Goal: Check status: Check status

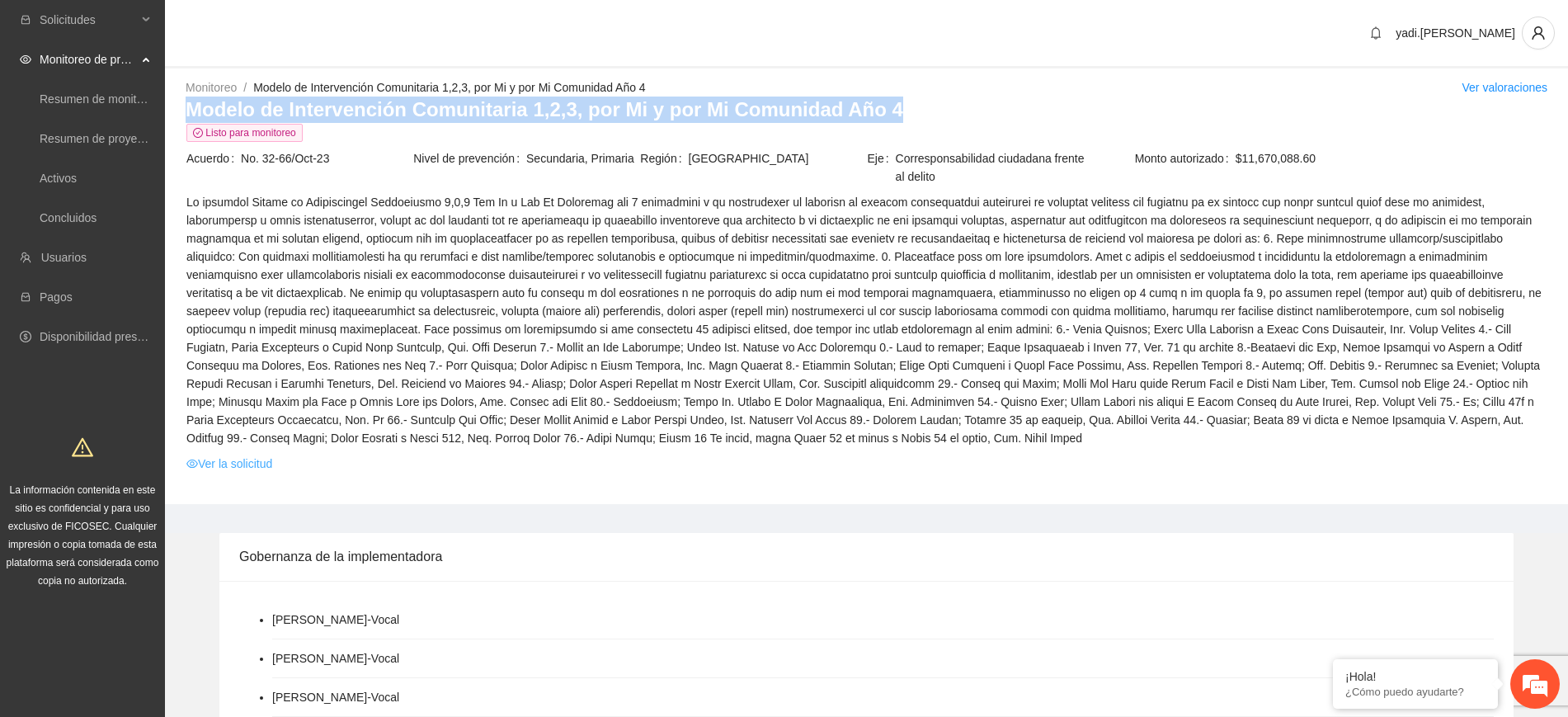
click at [267, 465] on link "Ver la solicitud" at bounding box center [229, 464] width 85 height 18
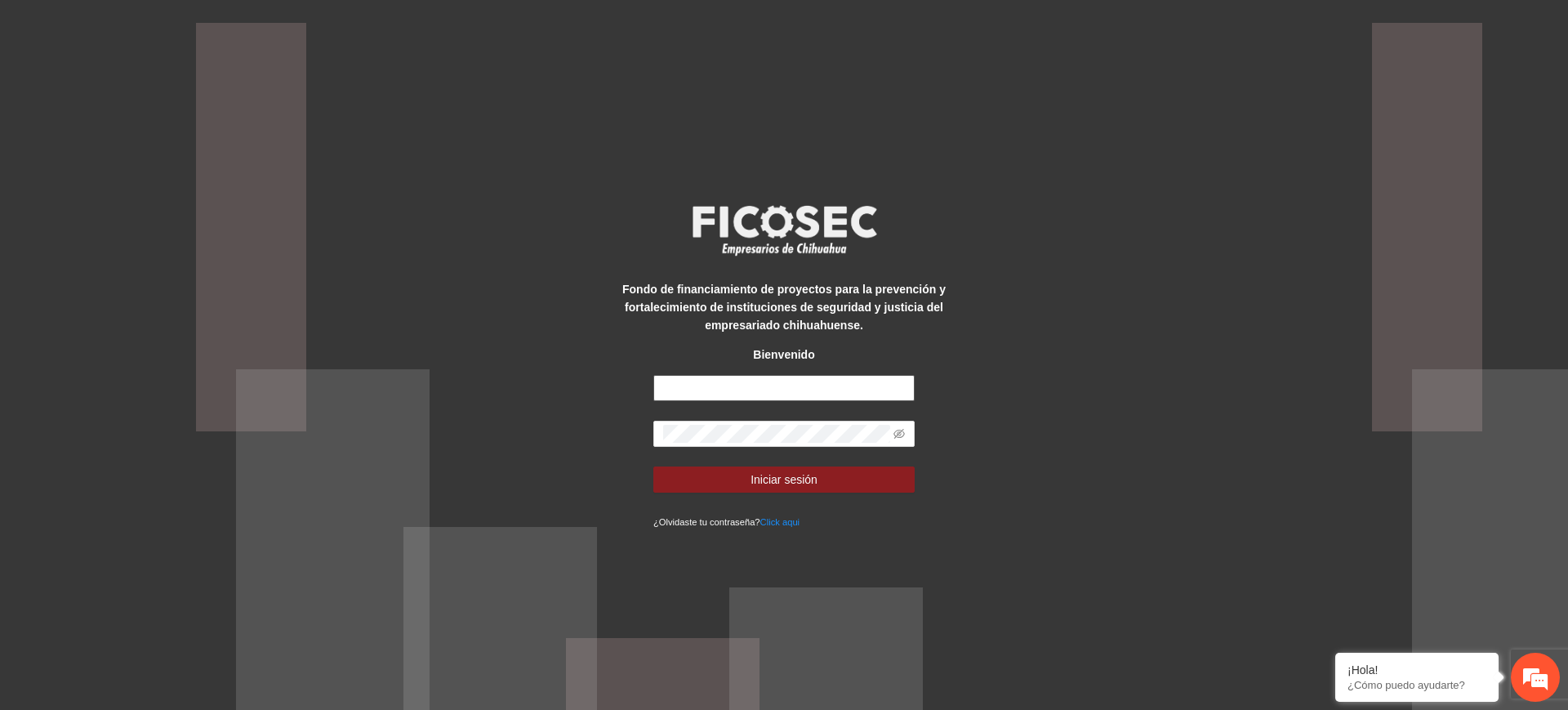
type input "**********"
click at [795, 475] on span "Iniciar sesión" at bounding box center [783, 479] width 67 height 18
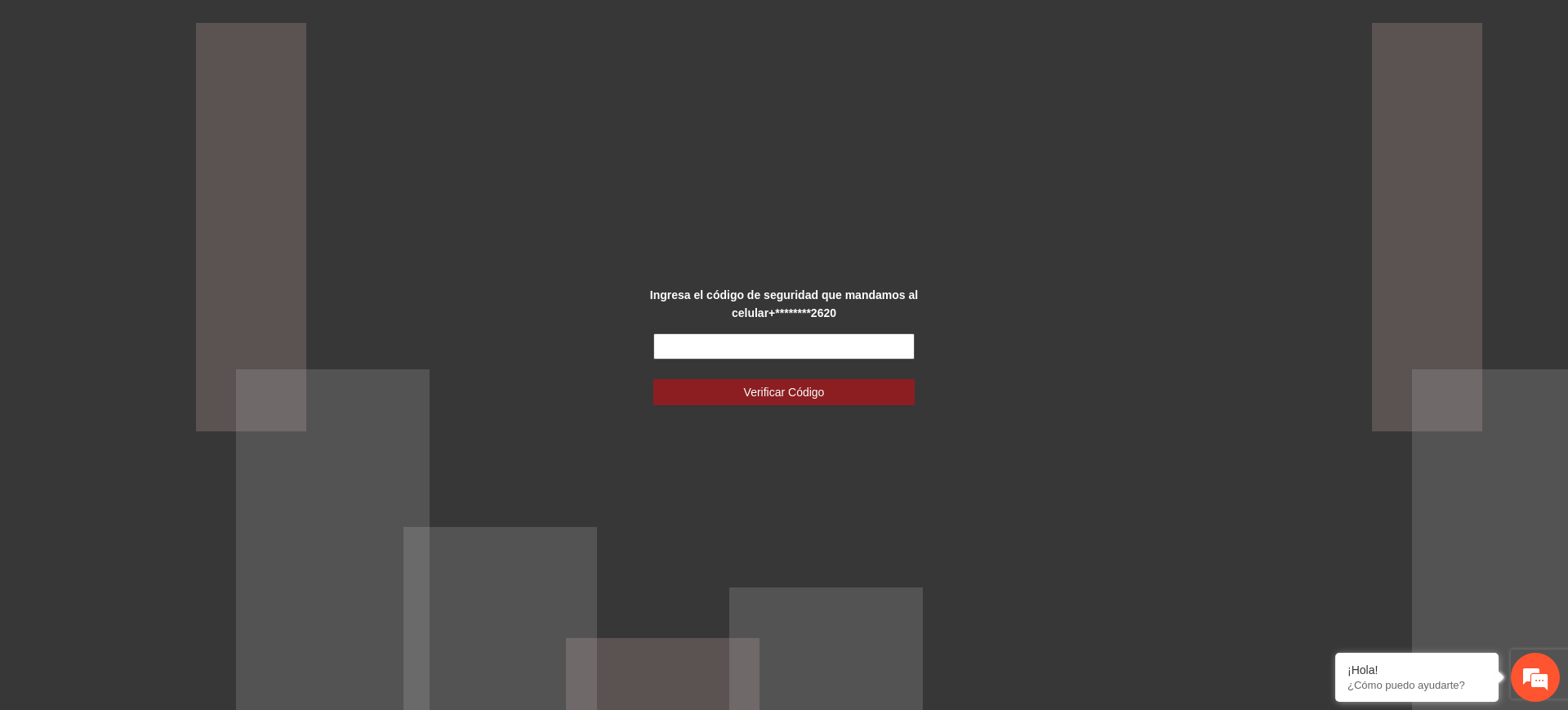
click at [847, 349] on input "text" at bounding box center [784, 346] width 262 height 26
type input "******"
click at [868, 387] on button "Verificar Código" at bounding box center [784, 392] width 262 height 26
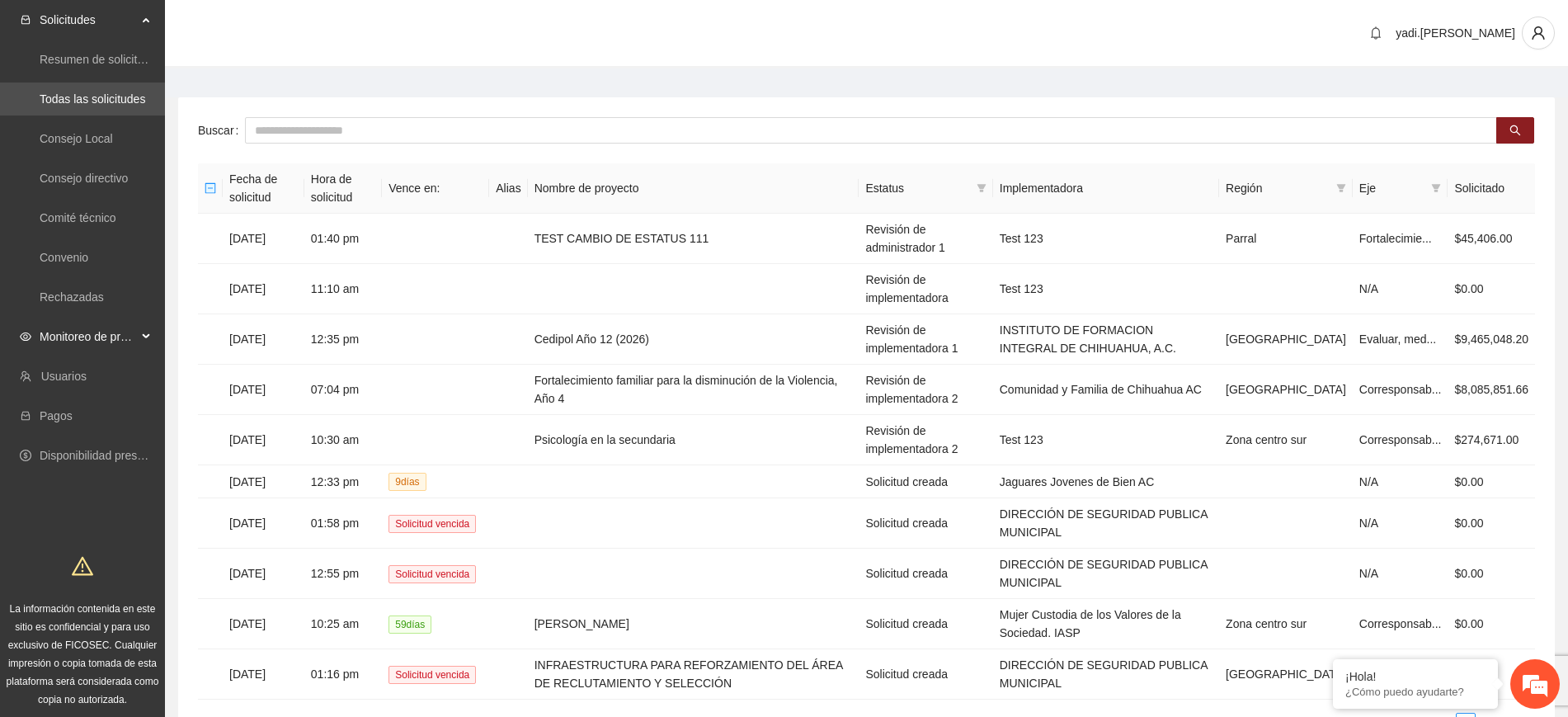
click at [102, 336] on span "Monitoreo de proyectos" at bounding box center [87, 337] width 97 height 33
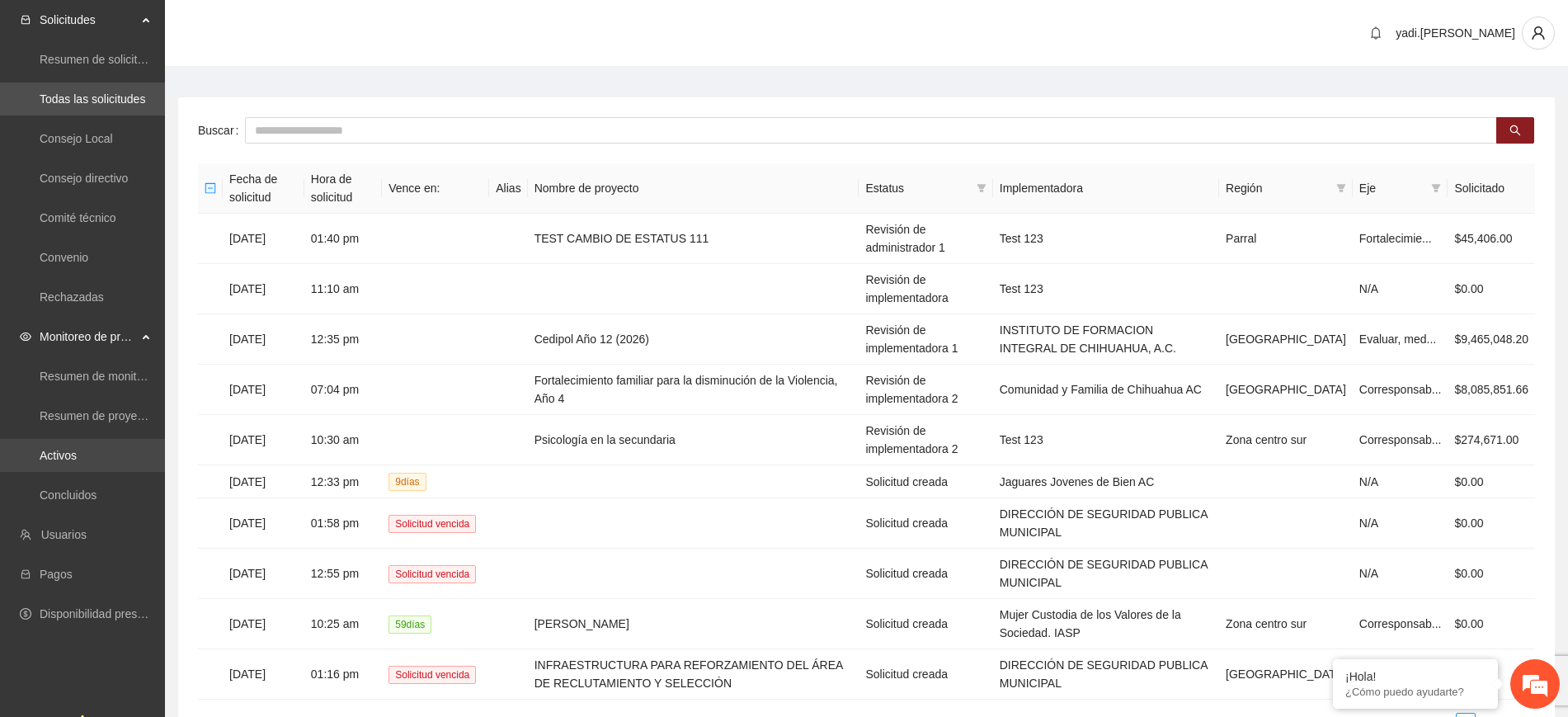
click at [75, 456] on link "Activos" at bounding box center [58, 455] width 37 height 13
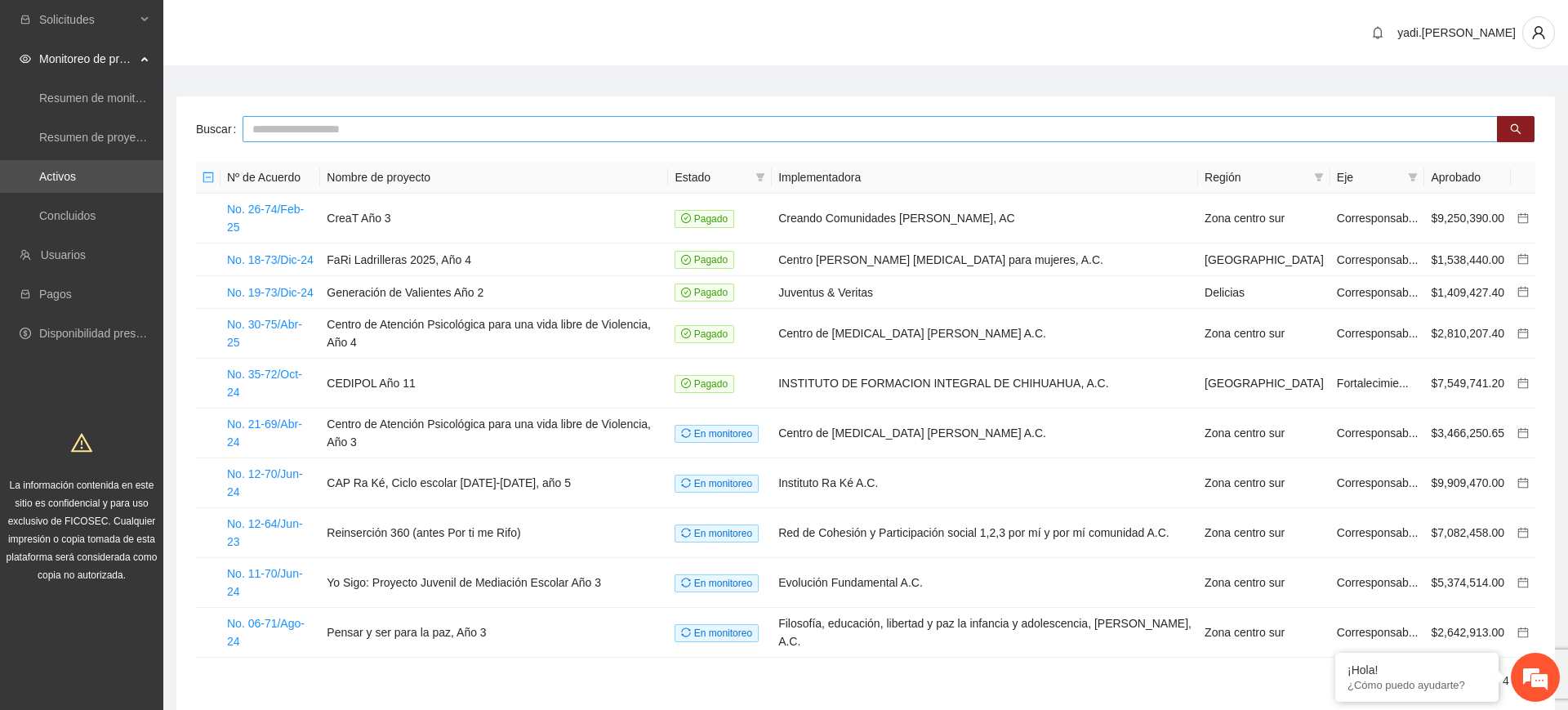
click at [284, 130] on input "text" at bounding box center [870, 128] width 1255 height 26
type input "**********"
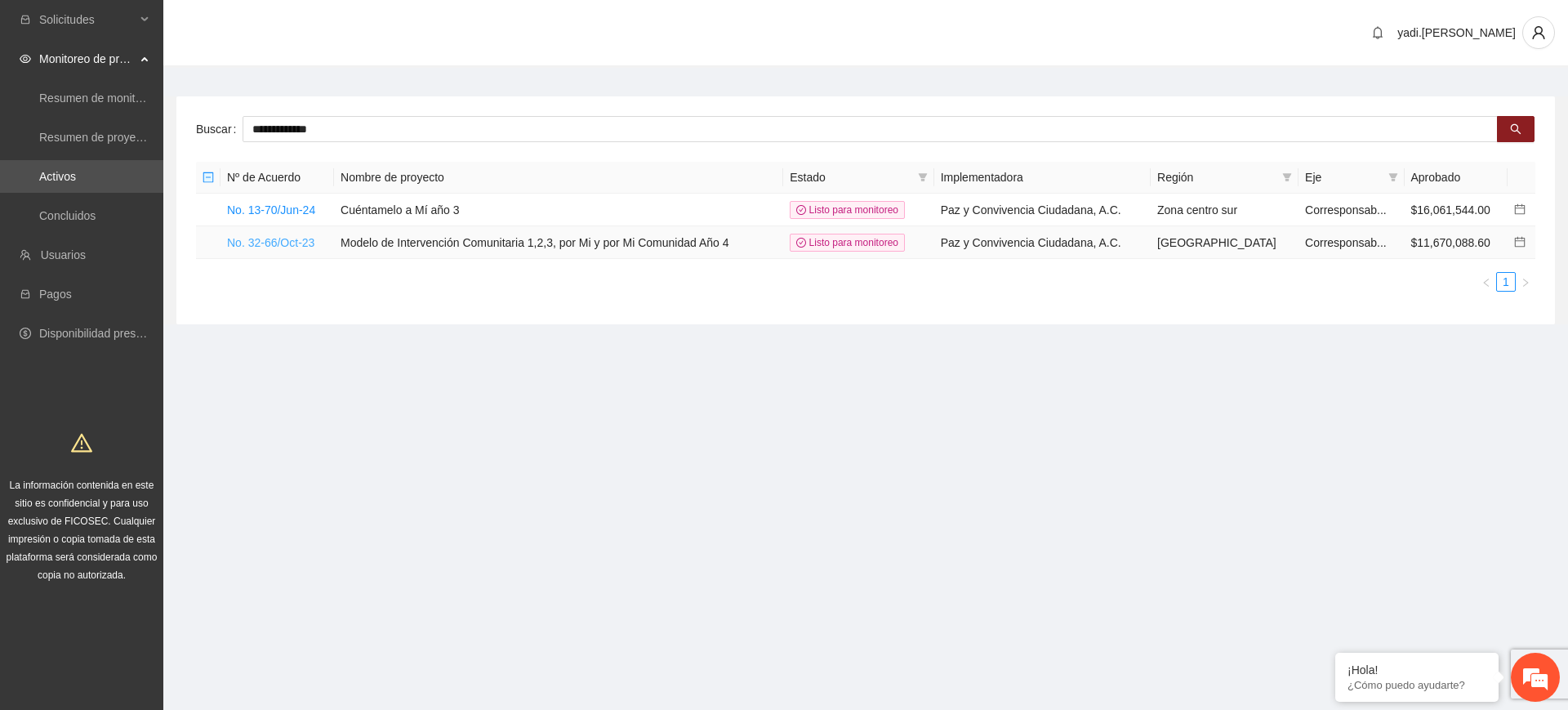
click at [275, 237] on link "No. 32-66/Oct-23" at bounding box center [270, 242] width 88 height 13
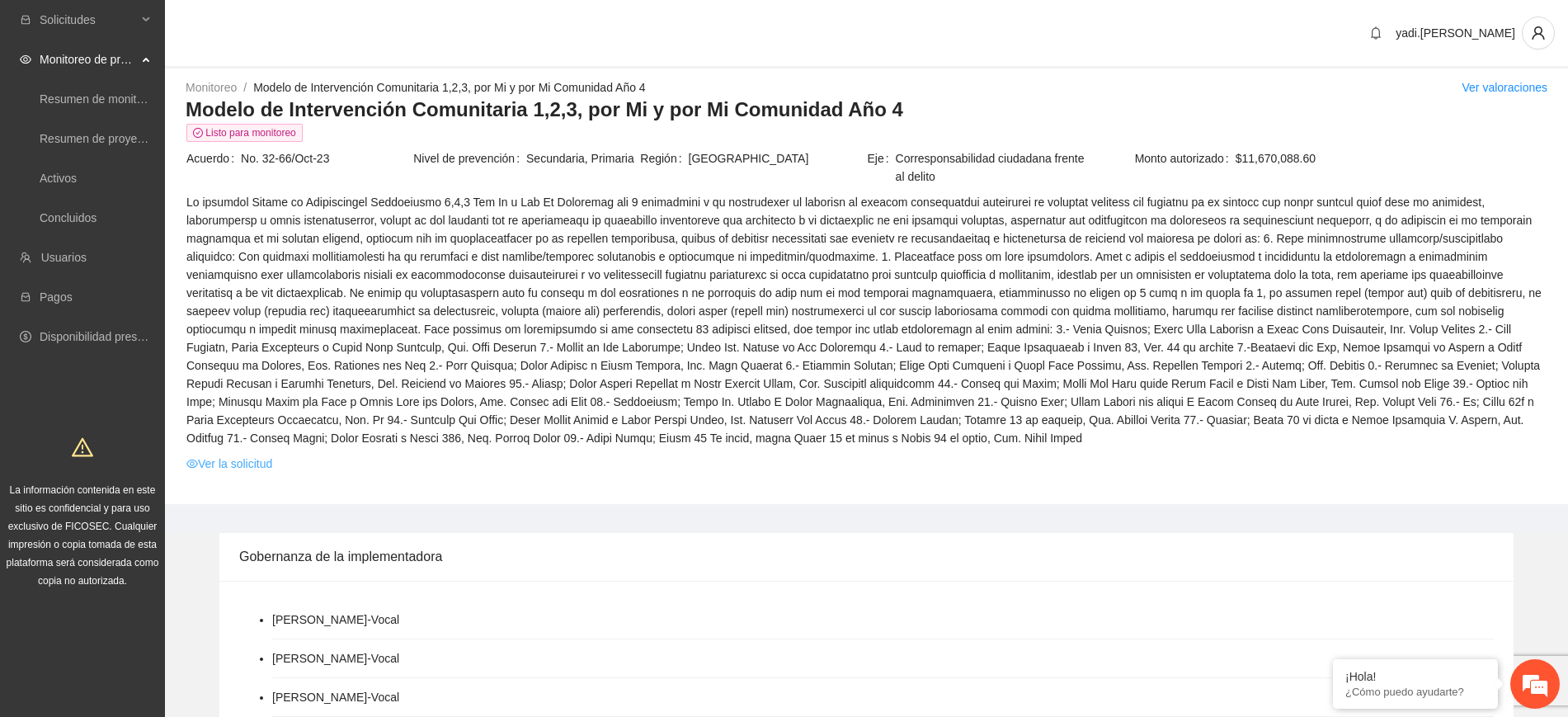
click at [263, 461] on link "Ver la solicitud" at bounding box center [229, 464] width 85 height 18
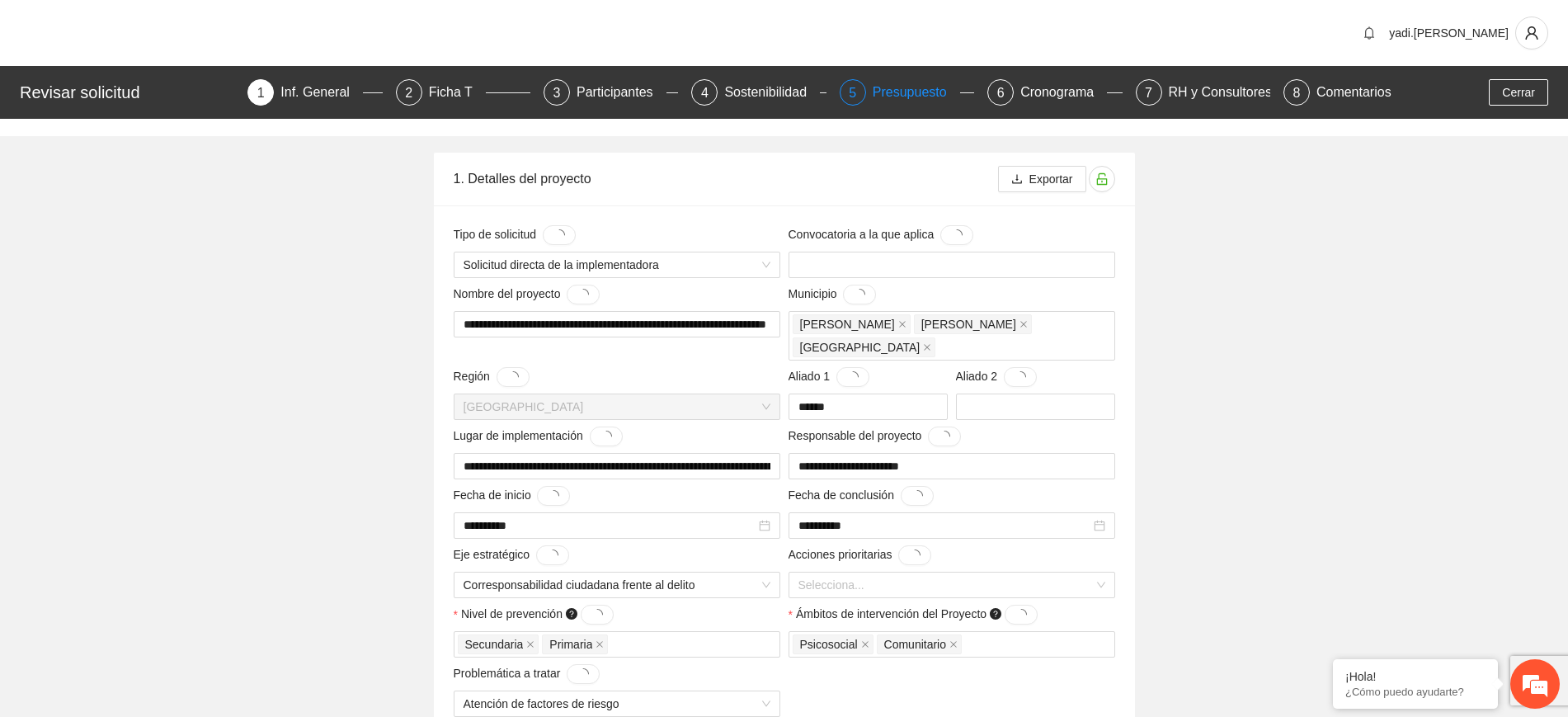
click at [883, 95] on div "Presupuesto" at bounding box center [916, 92] width 87 height 27
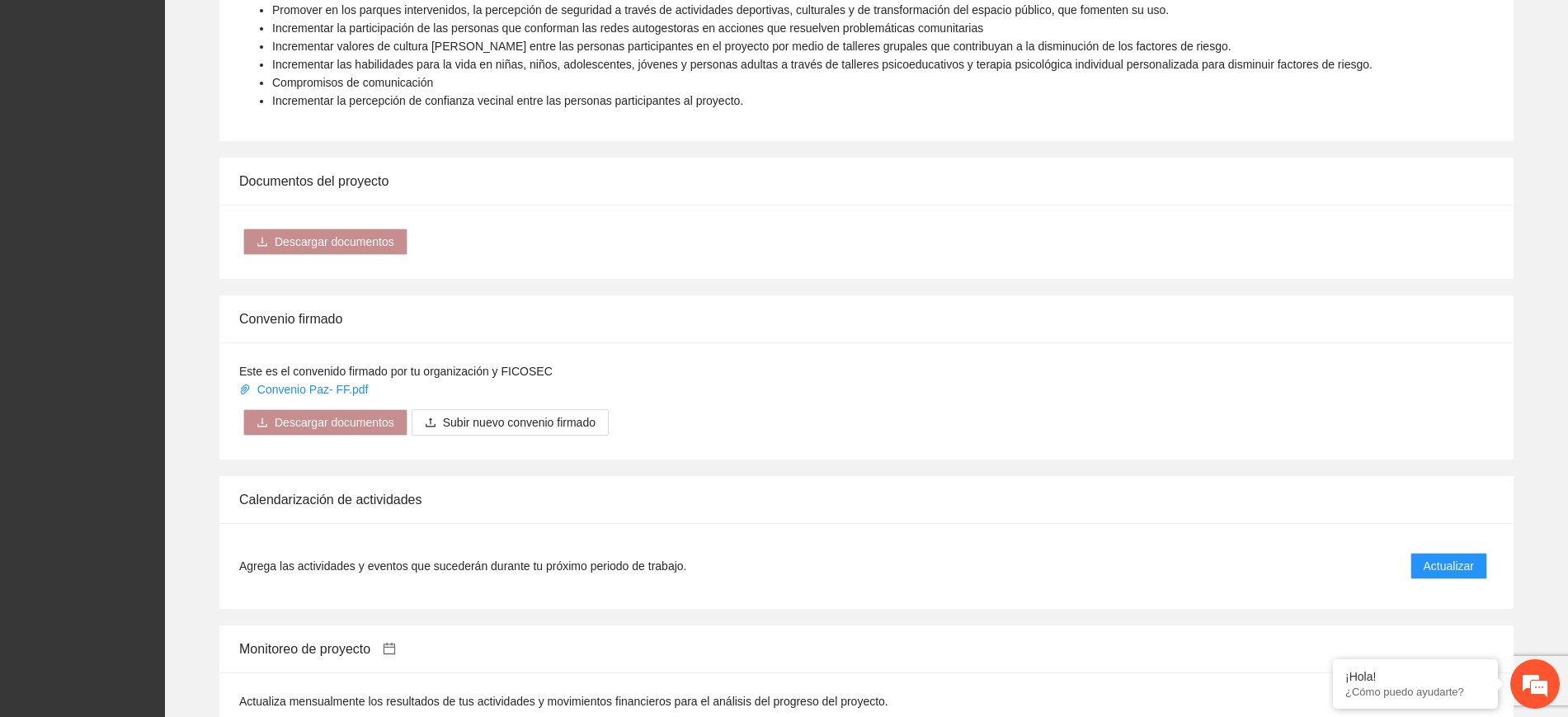
scroll to position [1340, 0]
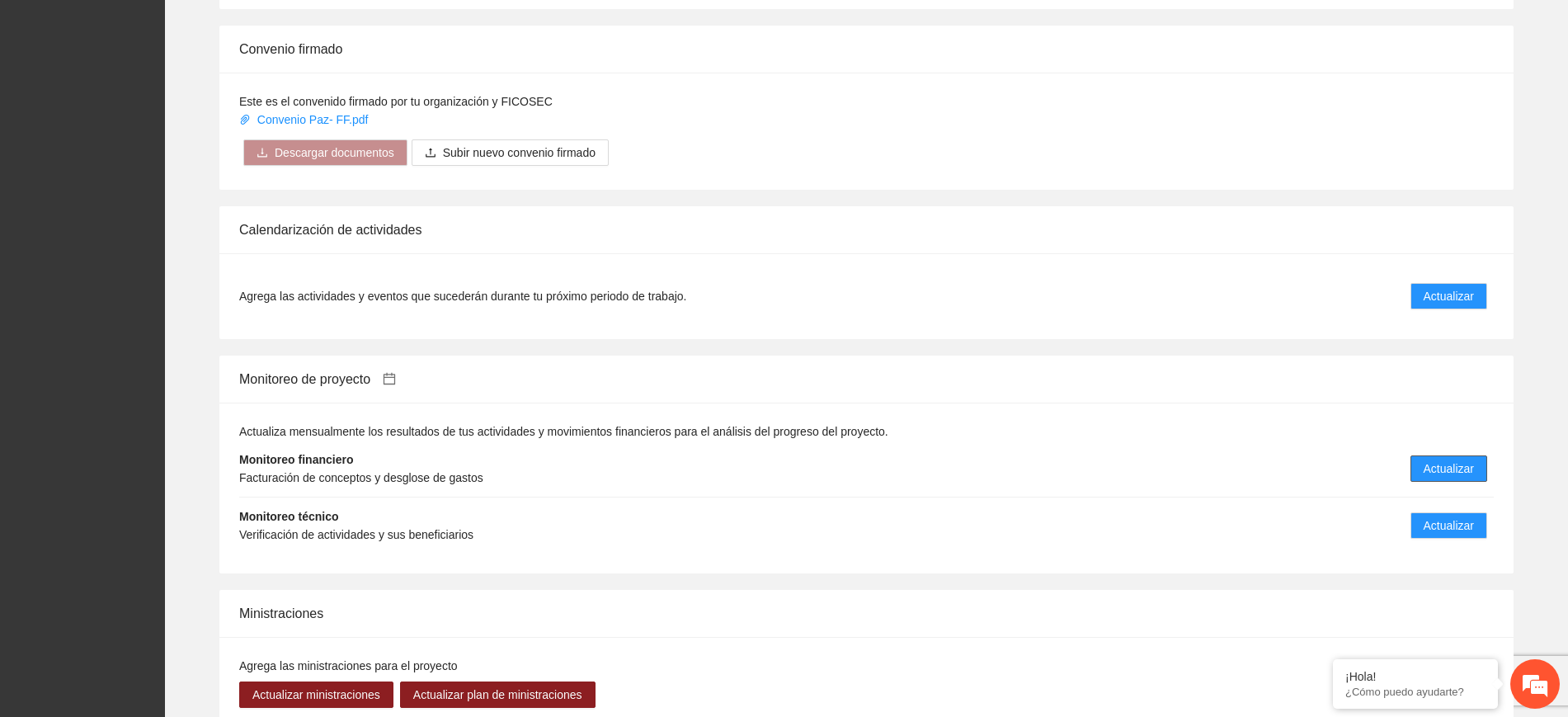
click at [1467, 468] on span "Actualizar" at bounding box center [1448, 469] width 50 height 18
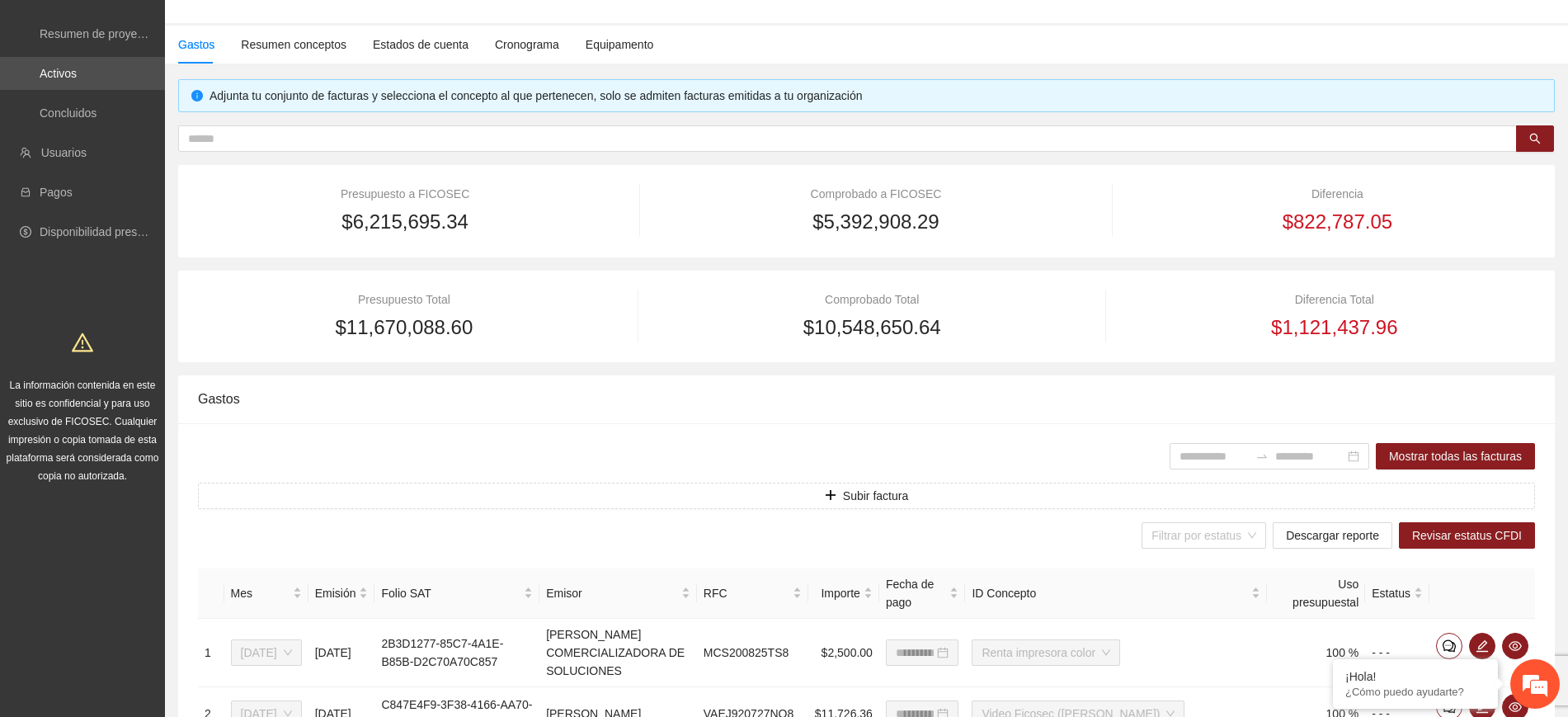
scroll to position [619, 0]
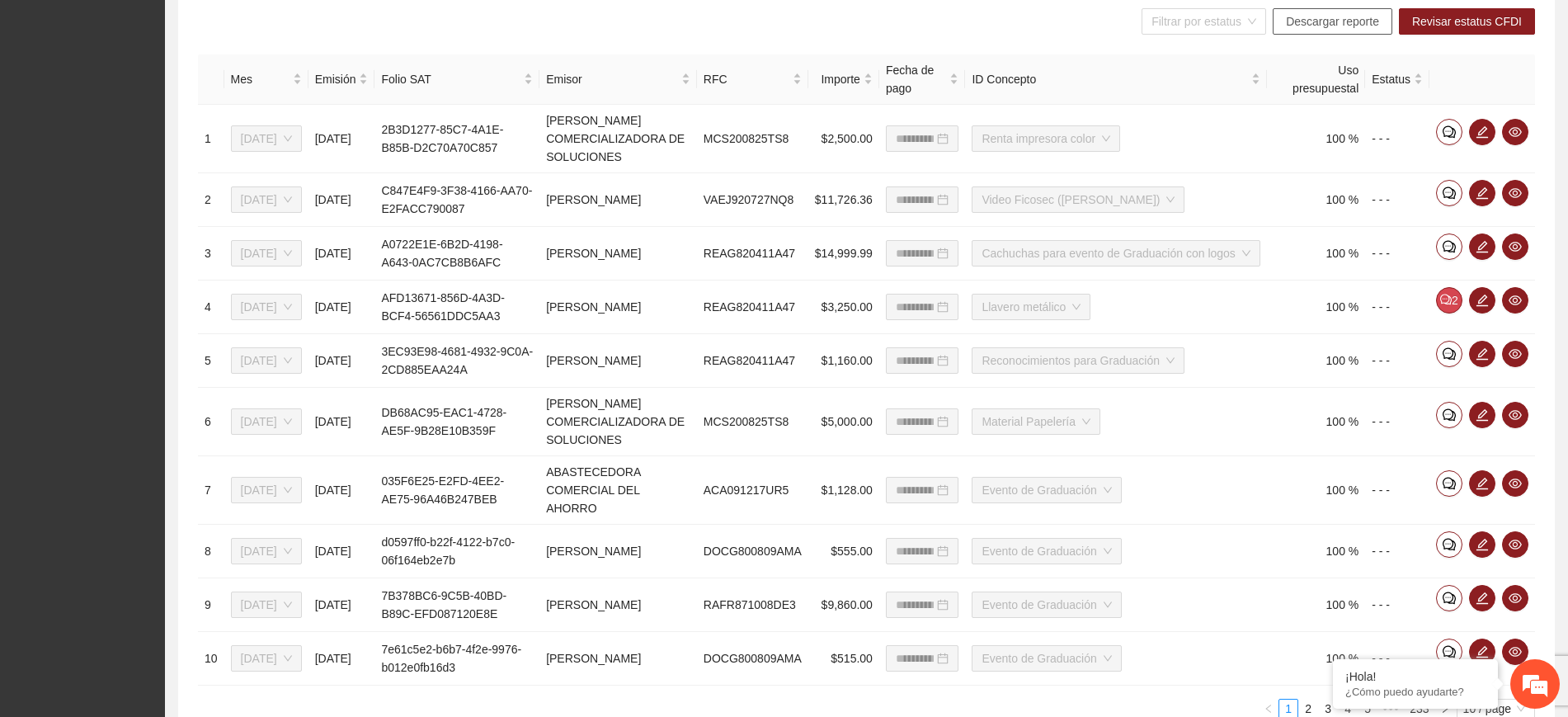
click at [1317, 21] on span "Descargar reporte" at bounding box center [1332, 22] width 93 height 18
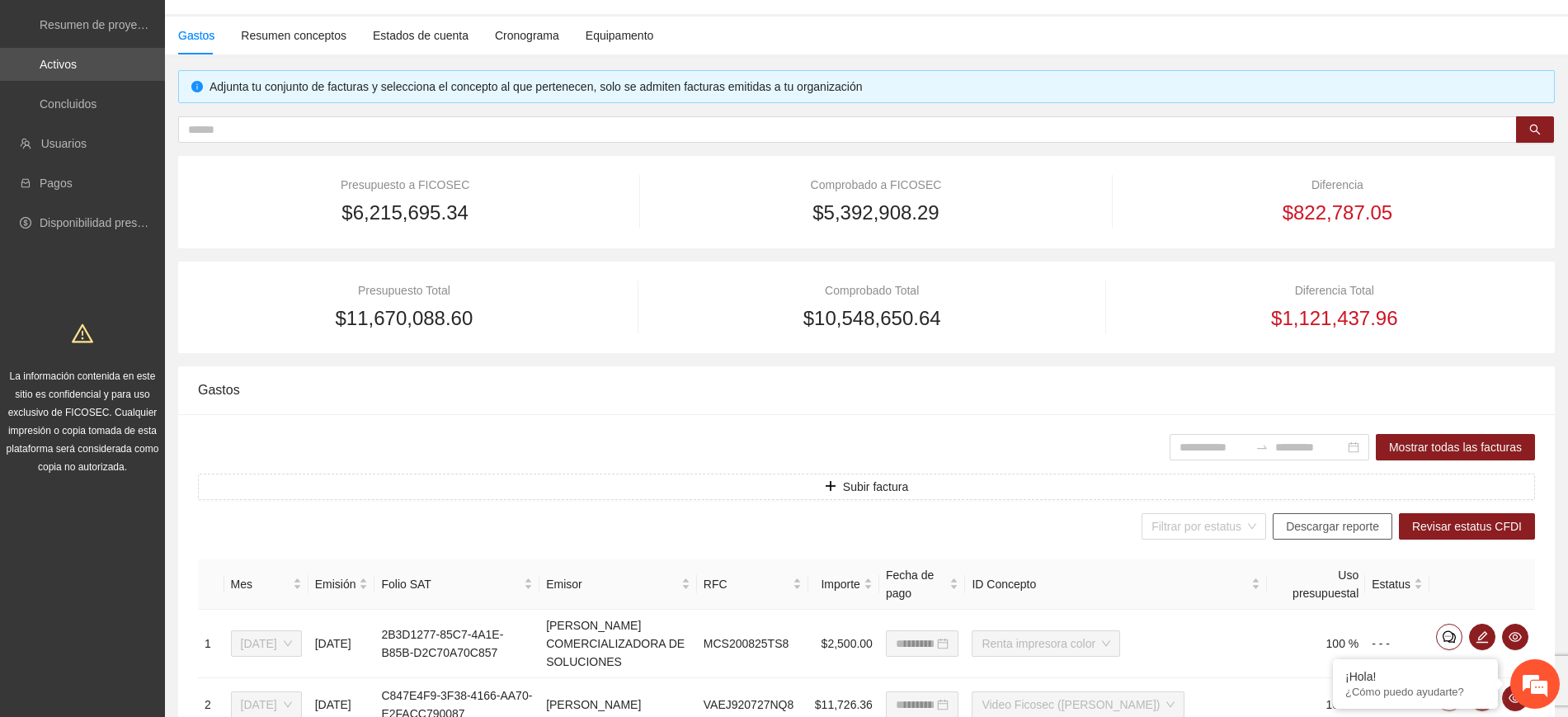
scroll to position [0, 0]
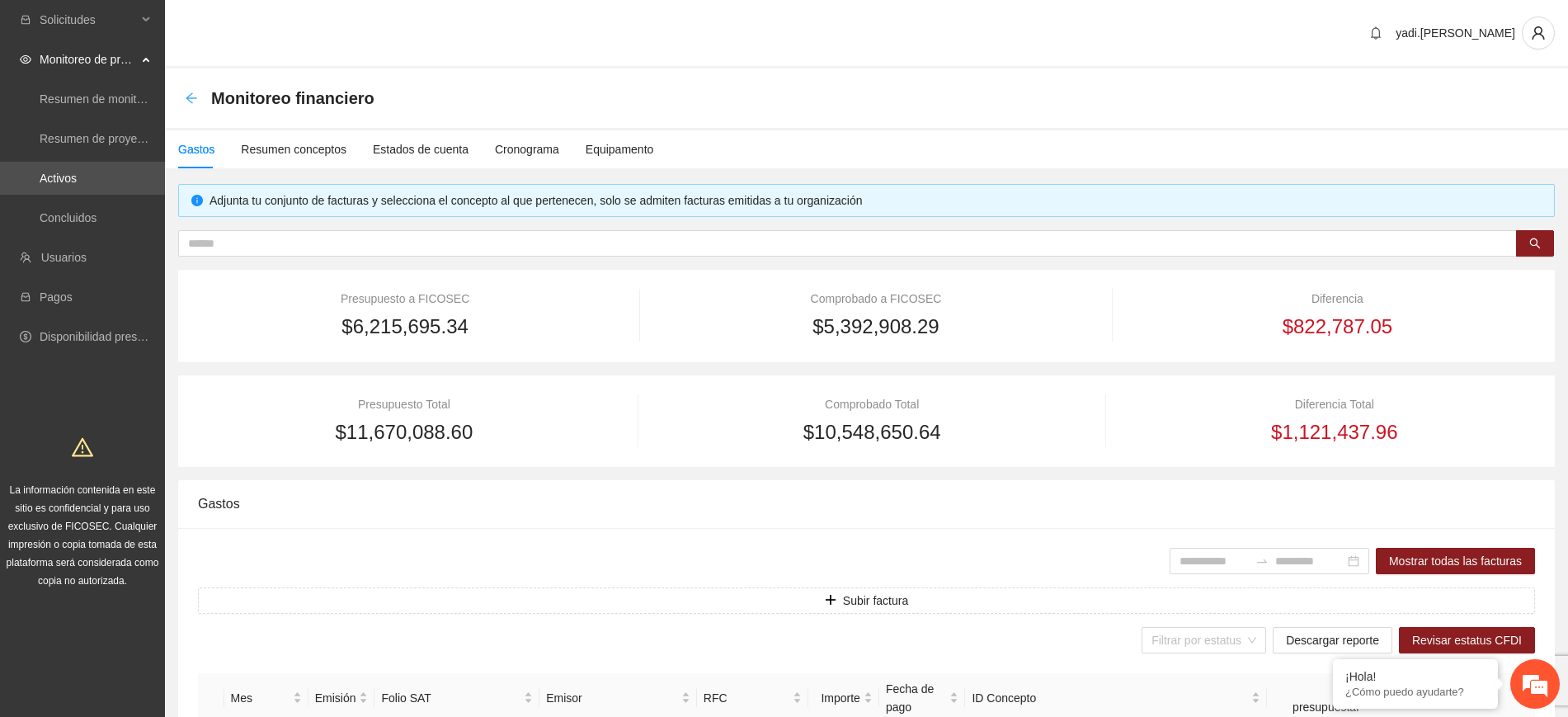
click at [193, 97] on icon "arrow-left" at bounding box center [191, 97] width 11 height 11
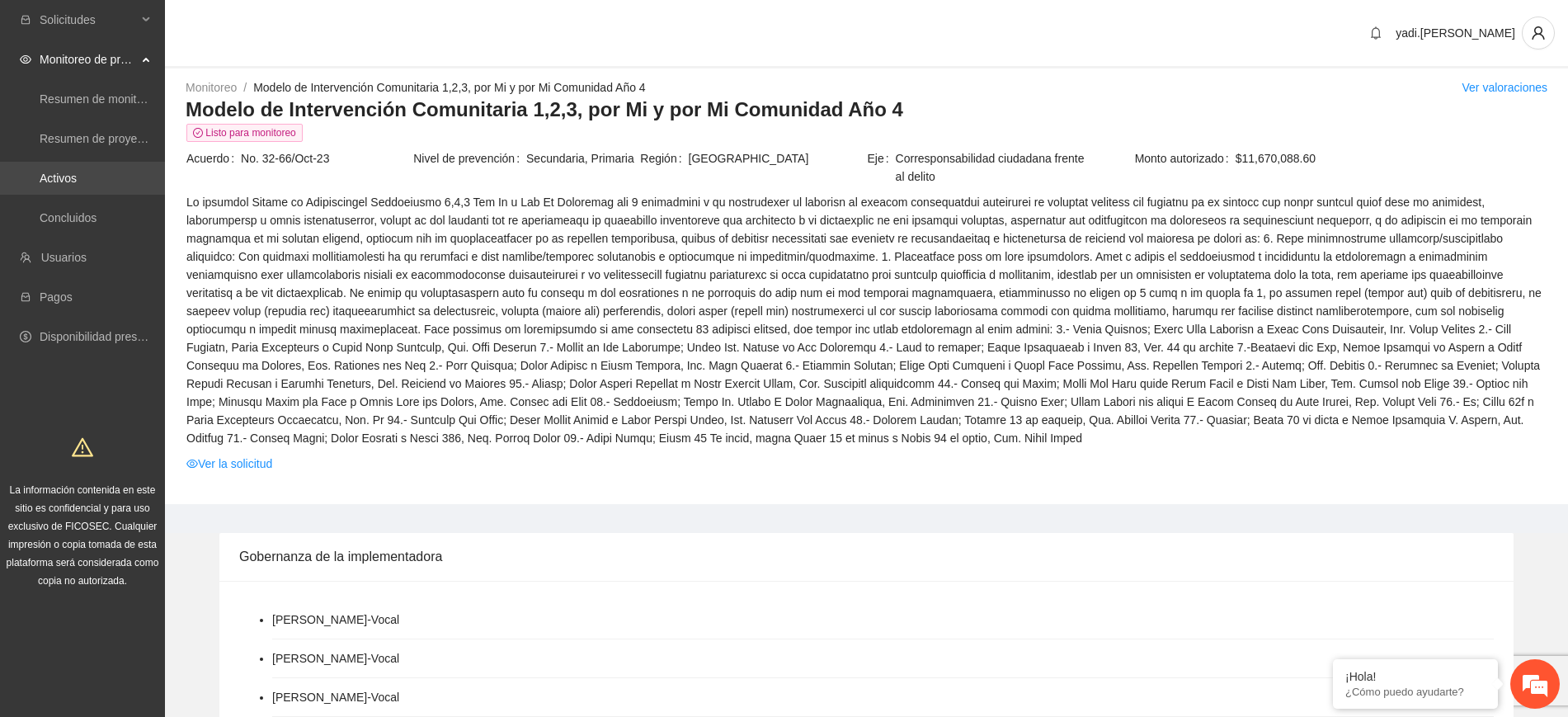
click at [58, 172] on link "Activos" at bounding box center [58, 178] width 37 height 13
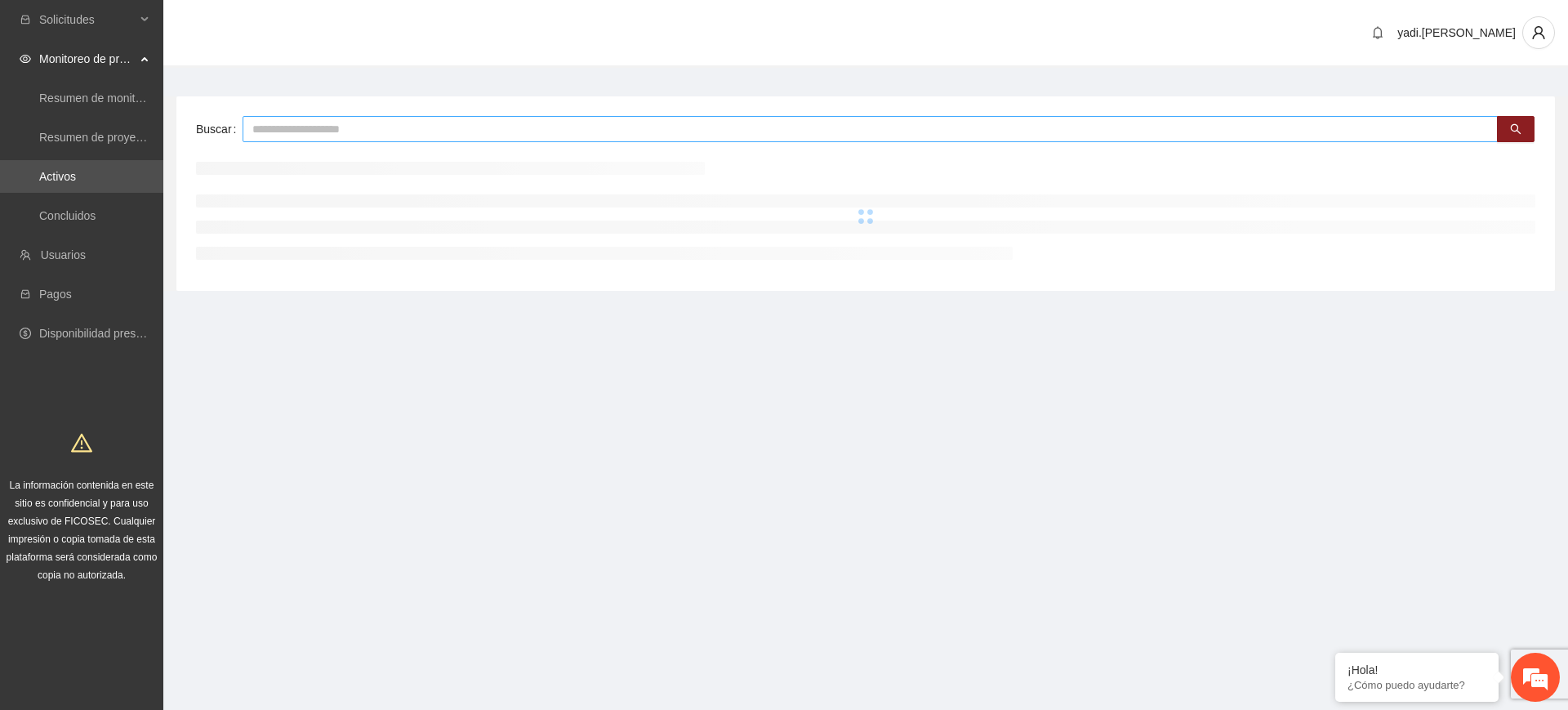
click at [431, 129] on input "text" at bounding box center [870, 128] width 1255 height 26
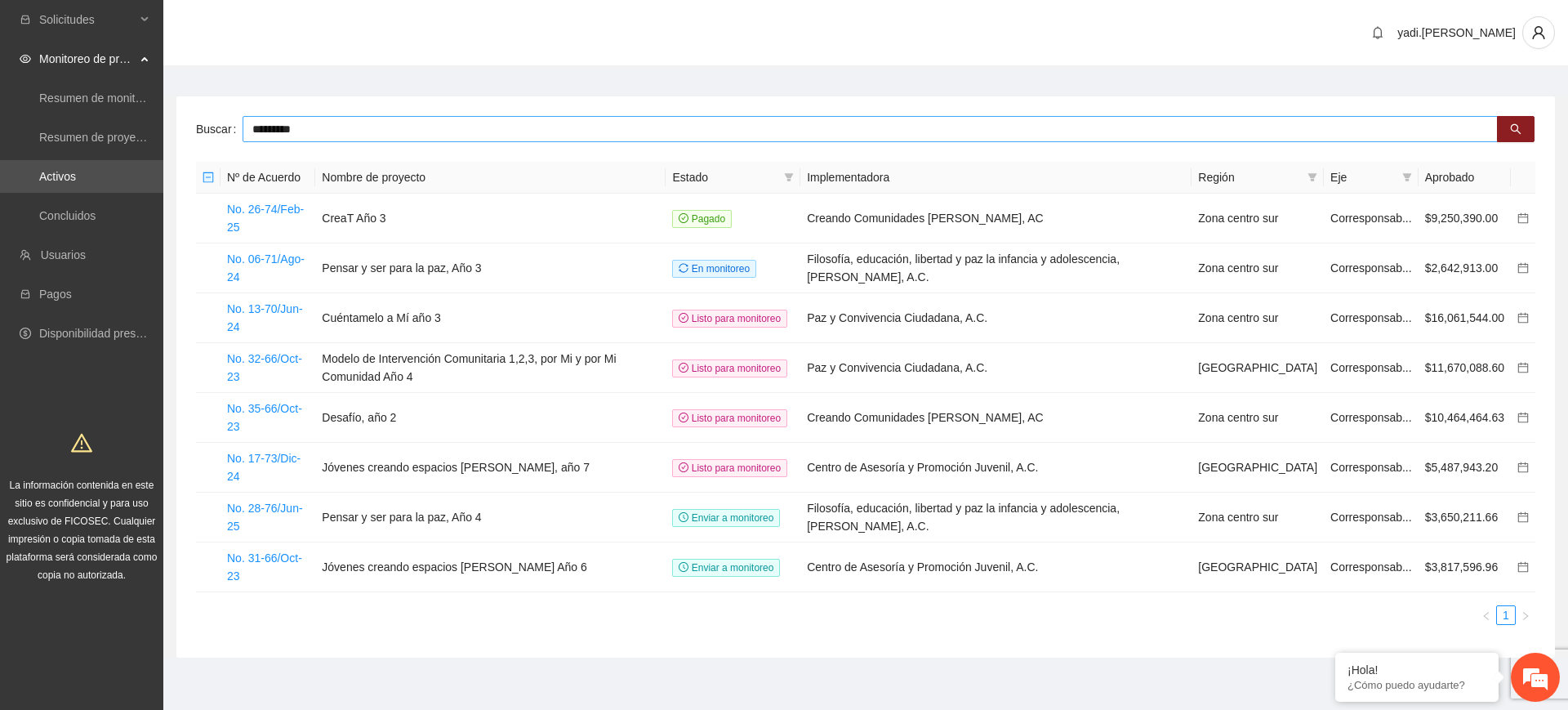
type input "*********"
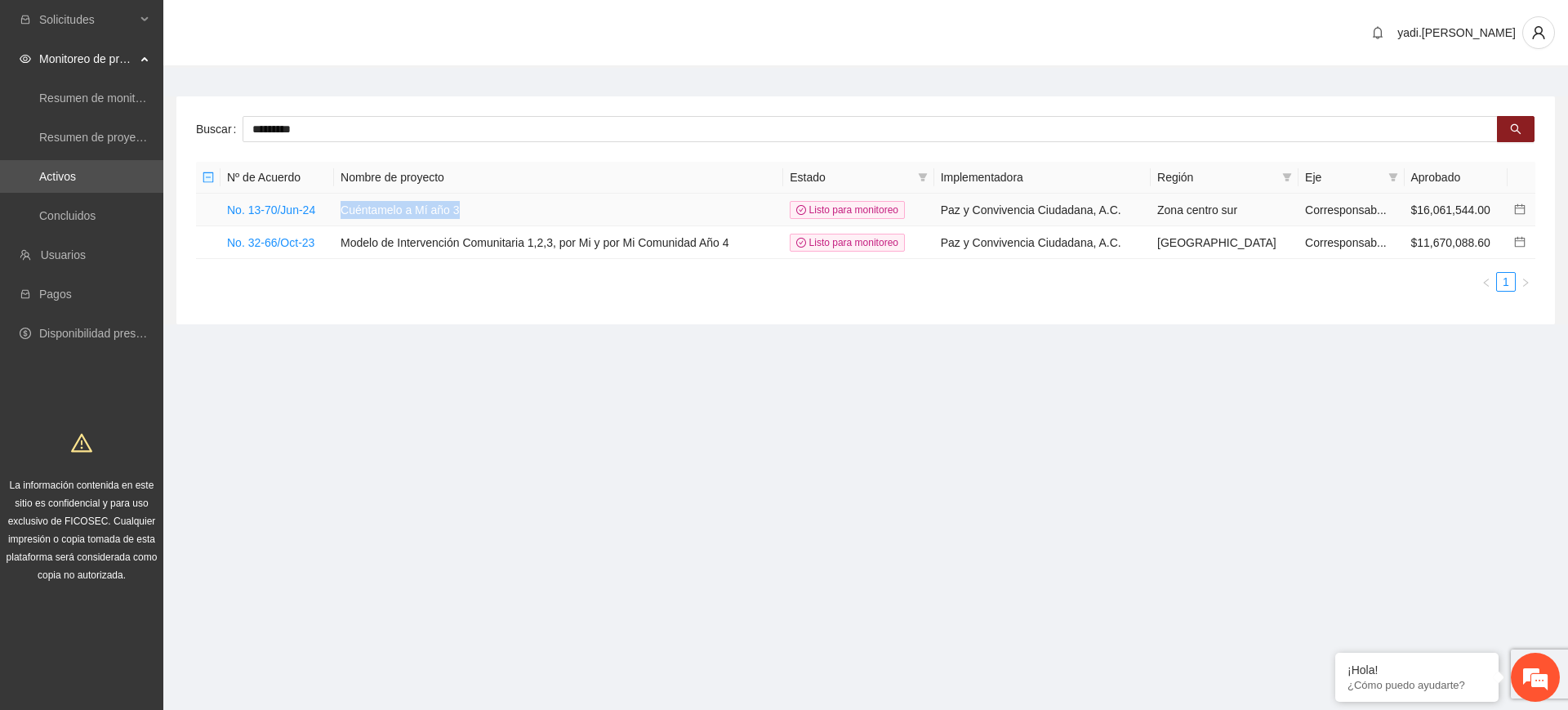
drag, startPoint x: 465, startPoint y: 210, endPoint x: 347, endPoint y: 212, distance: 118.0
click at [347, 212] on td "Cuéntamelo a Mí año 3" at bounding box center [558, 210] width 449 height 33
copy td "Cuéntamelo a Mí año 3"
click at [298, 243] on link "No. 32-66/Oct-23" at bounding box center [270, 242] width 88 height 13
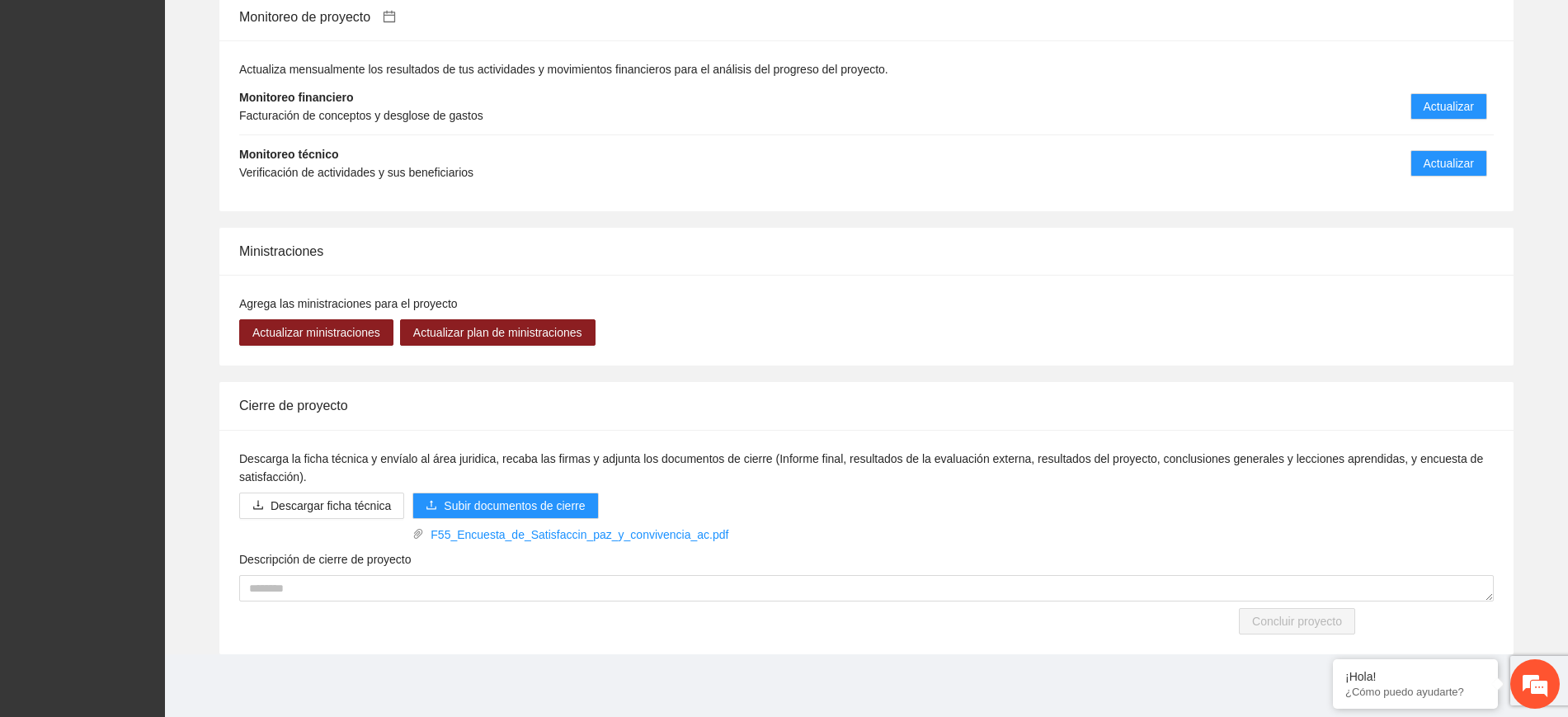
scroll to position [1532, 0]
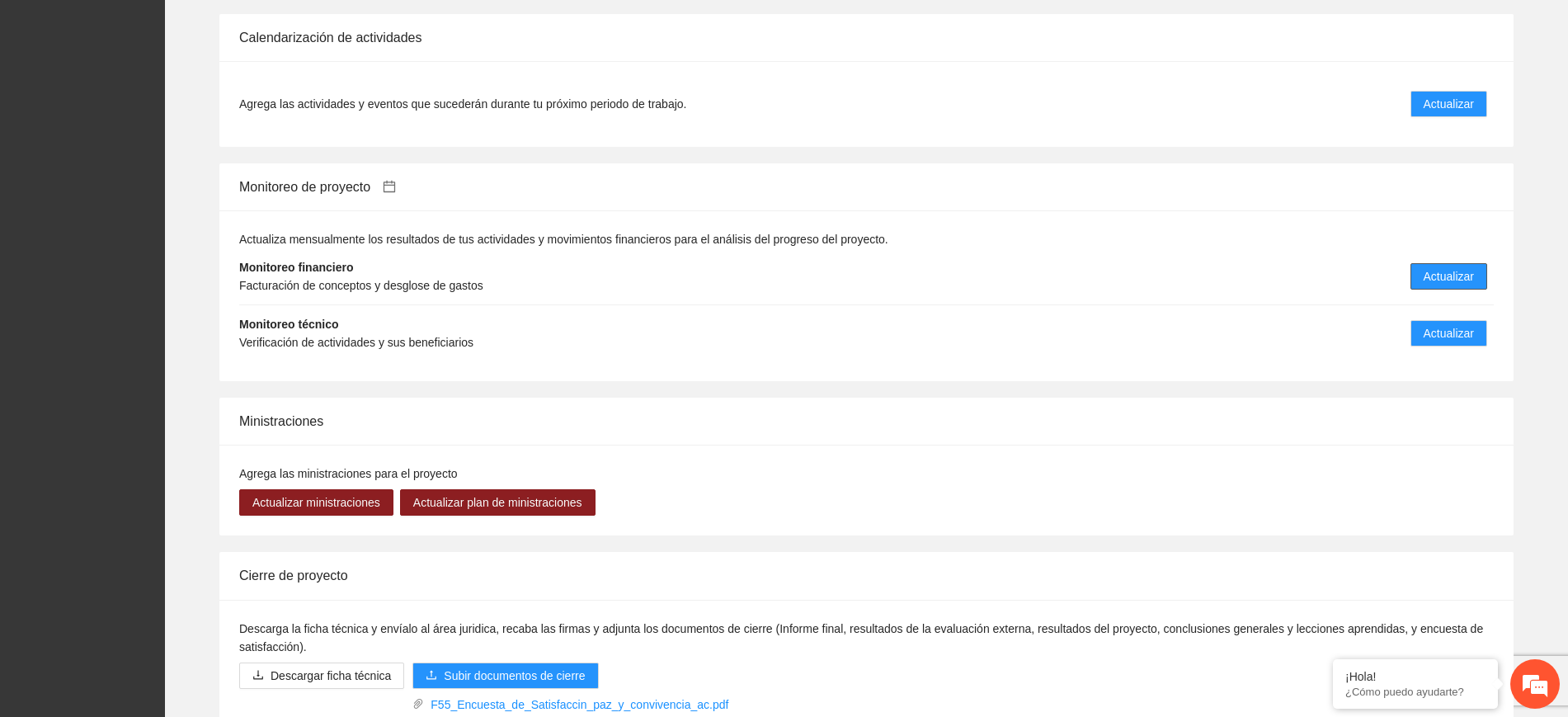
click at [1434, 277] on span "Actualizar" at bounding box center [1448, 276] width 50 height 18
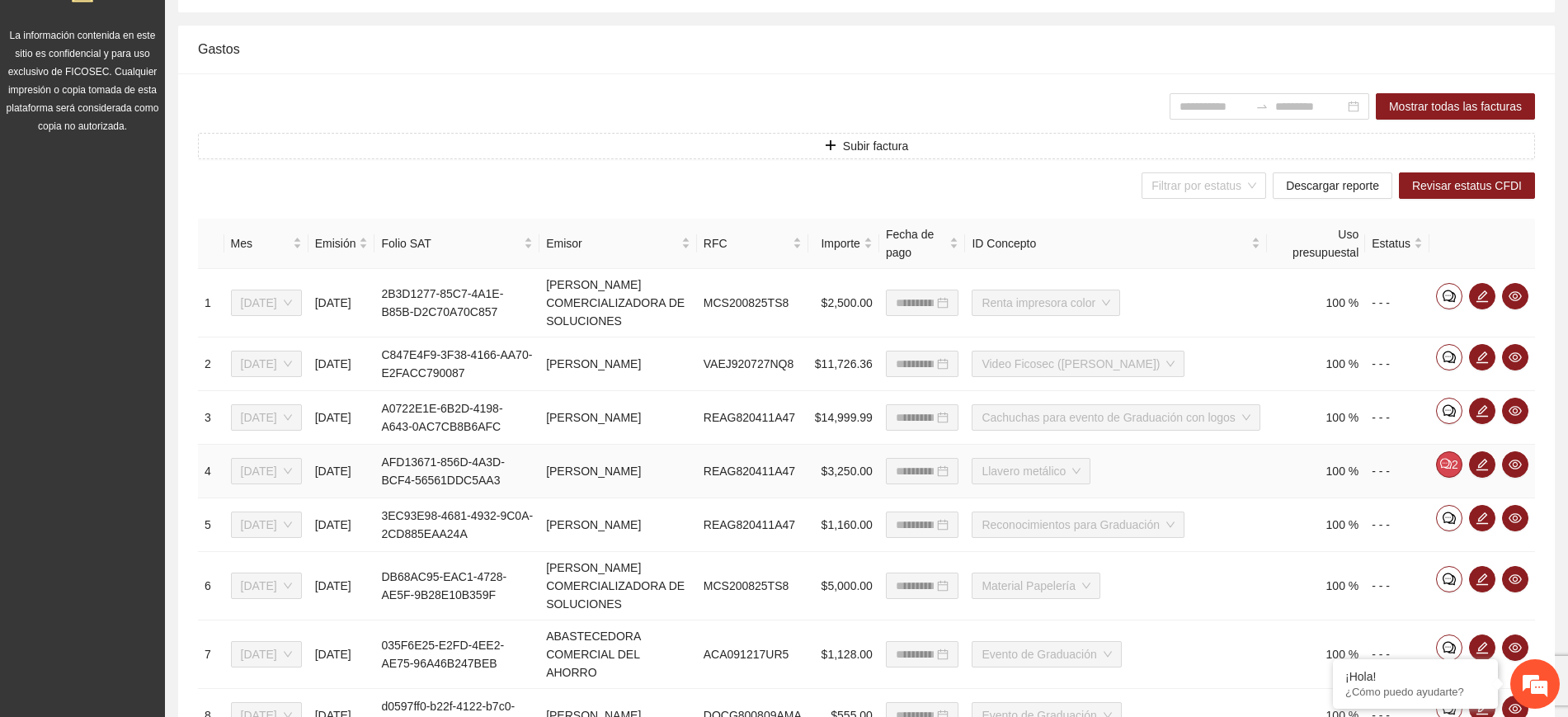
scroll to position [516, 0]
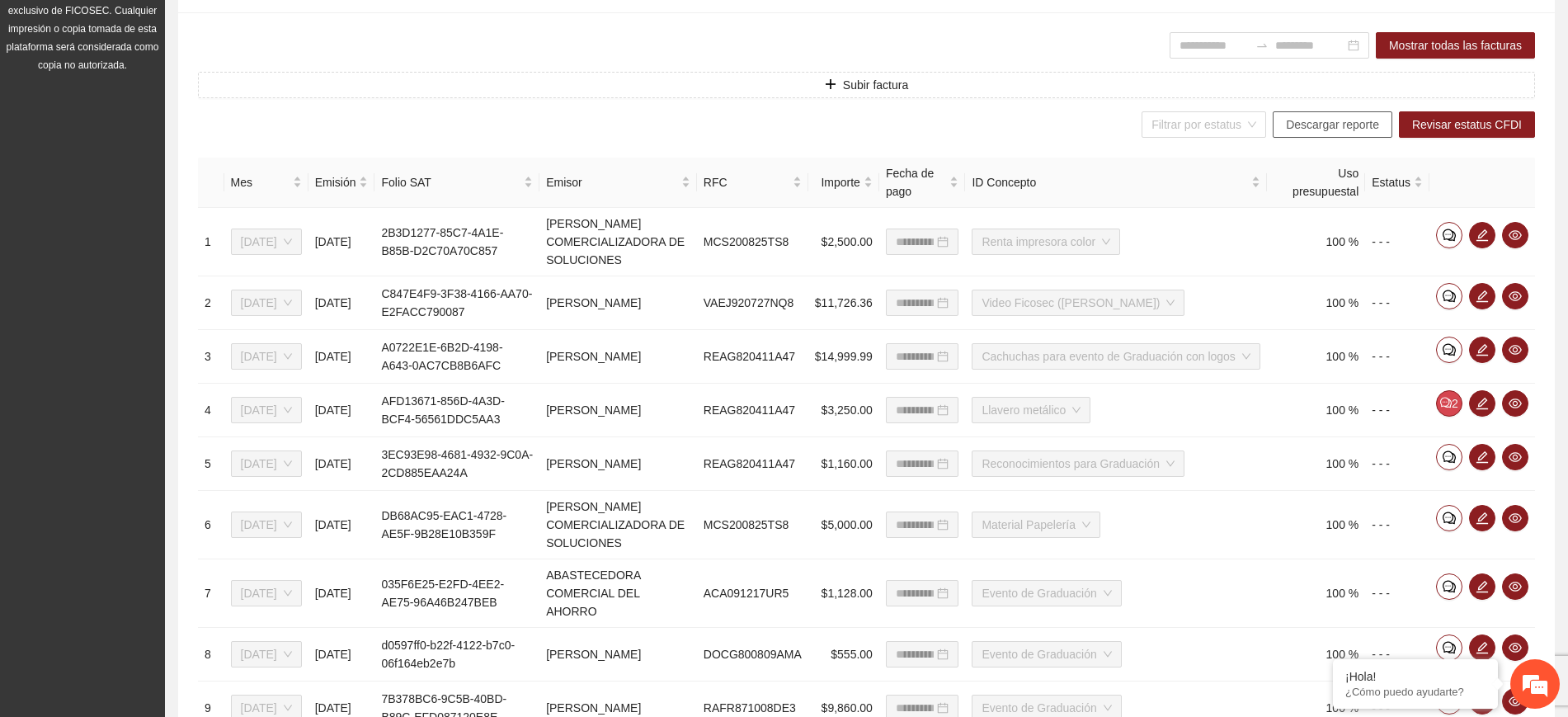
click at [1365, 124] on span "Descargar reporte" at bounding box center [1332, 125] width 93 height 18
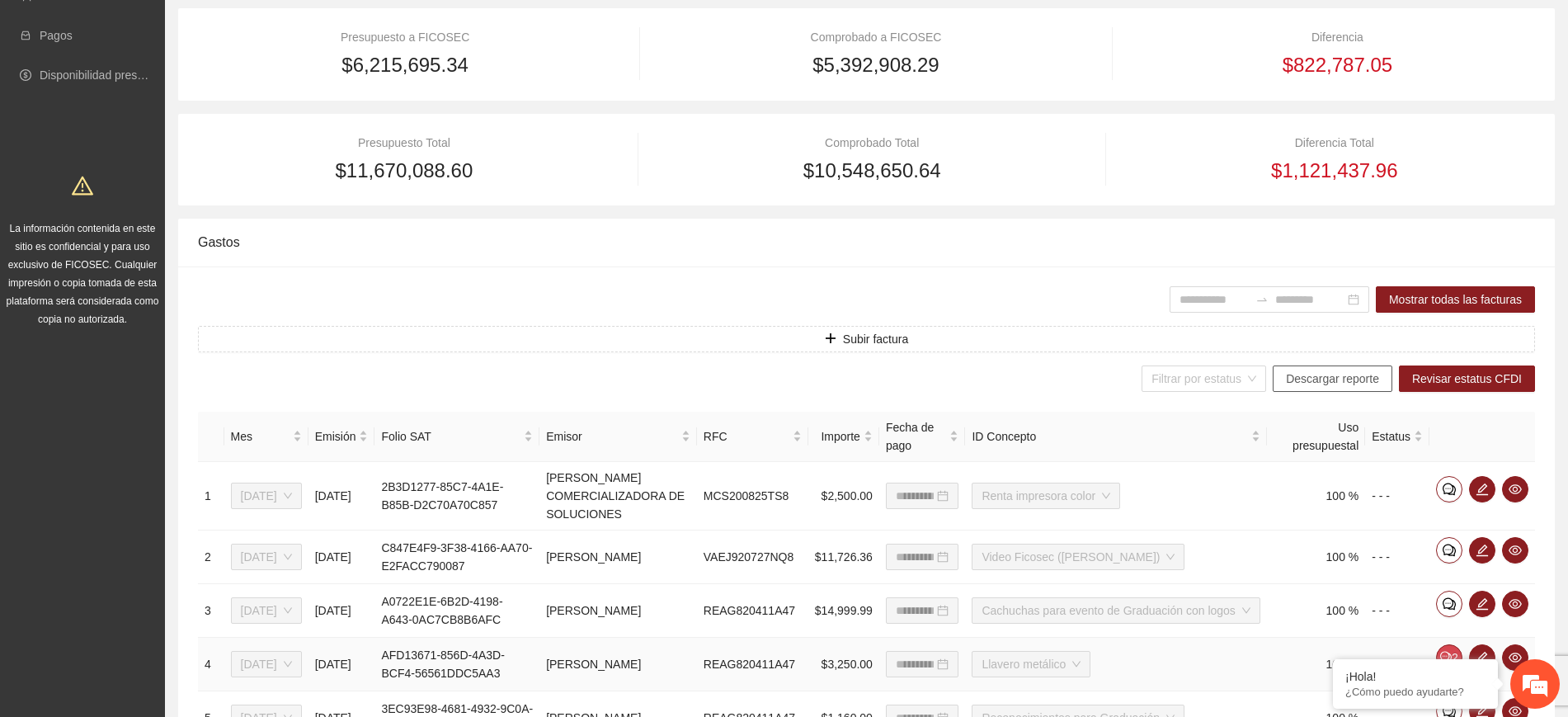
scroll to position [0, 0]
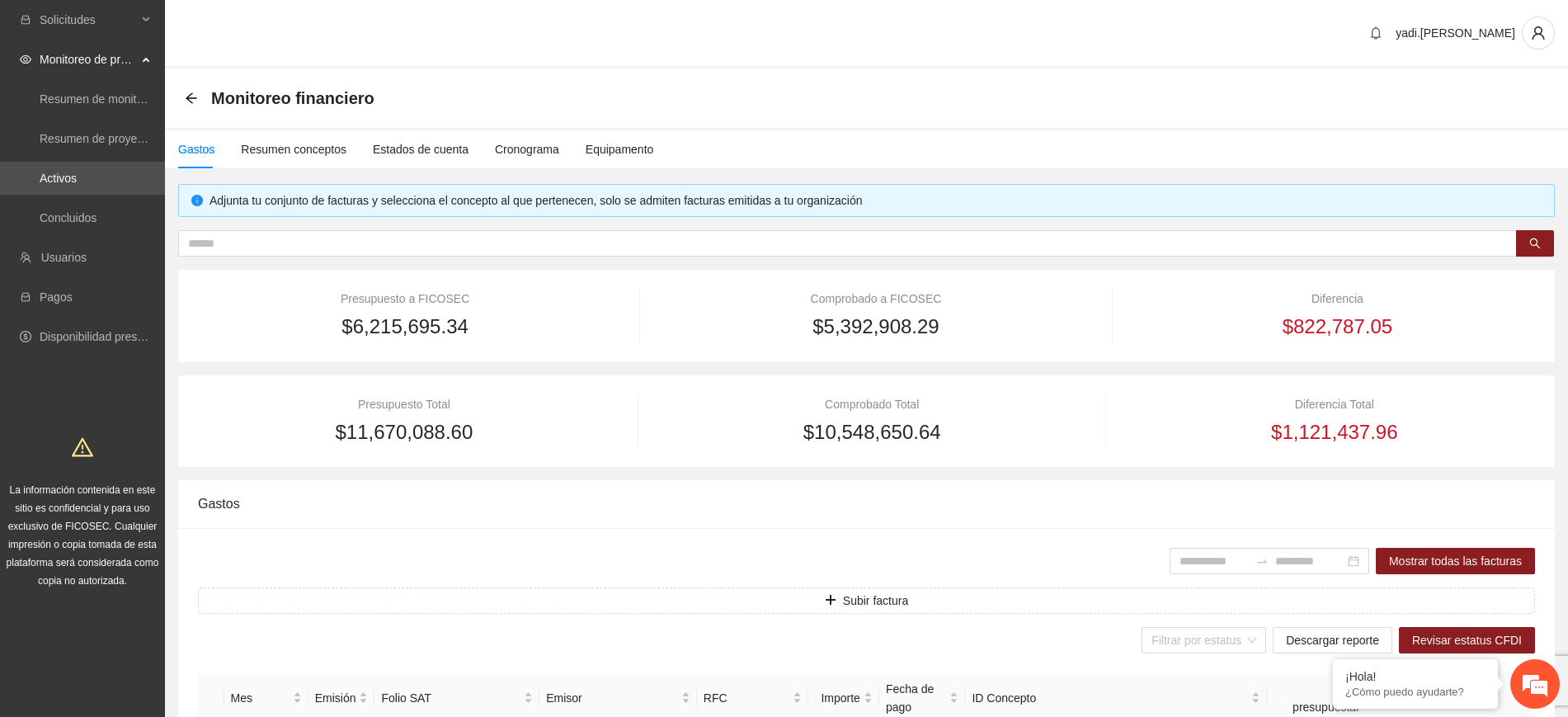
click at [189, 90] on div "Monitoreo financiero" at bounding box center [284, 97] width 199 height 27
click at [191, 95] on icon "arrow-left" at bounding box center [191, 97] width 13 height 13
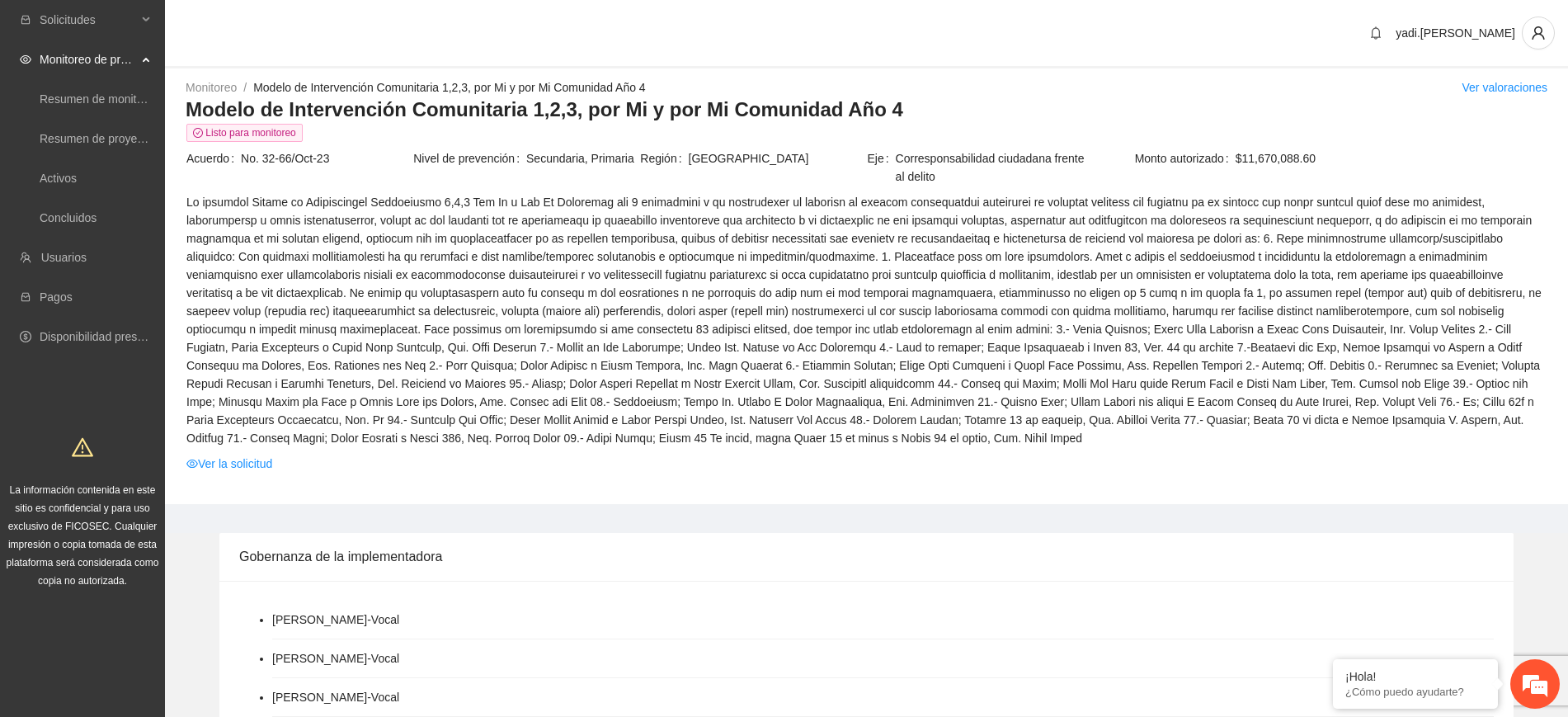
click at [881, 109] on h3 "Modelo de Intervención Comunitaria 1,2,3, por Mi y por Mi Comunidad Año 4" at bounding box center [867, 109] width 1362 height 27
click at [69, 183] on link "Activos" at bounding box center [58, 178] width 37 height 13
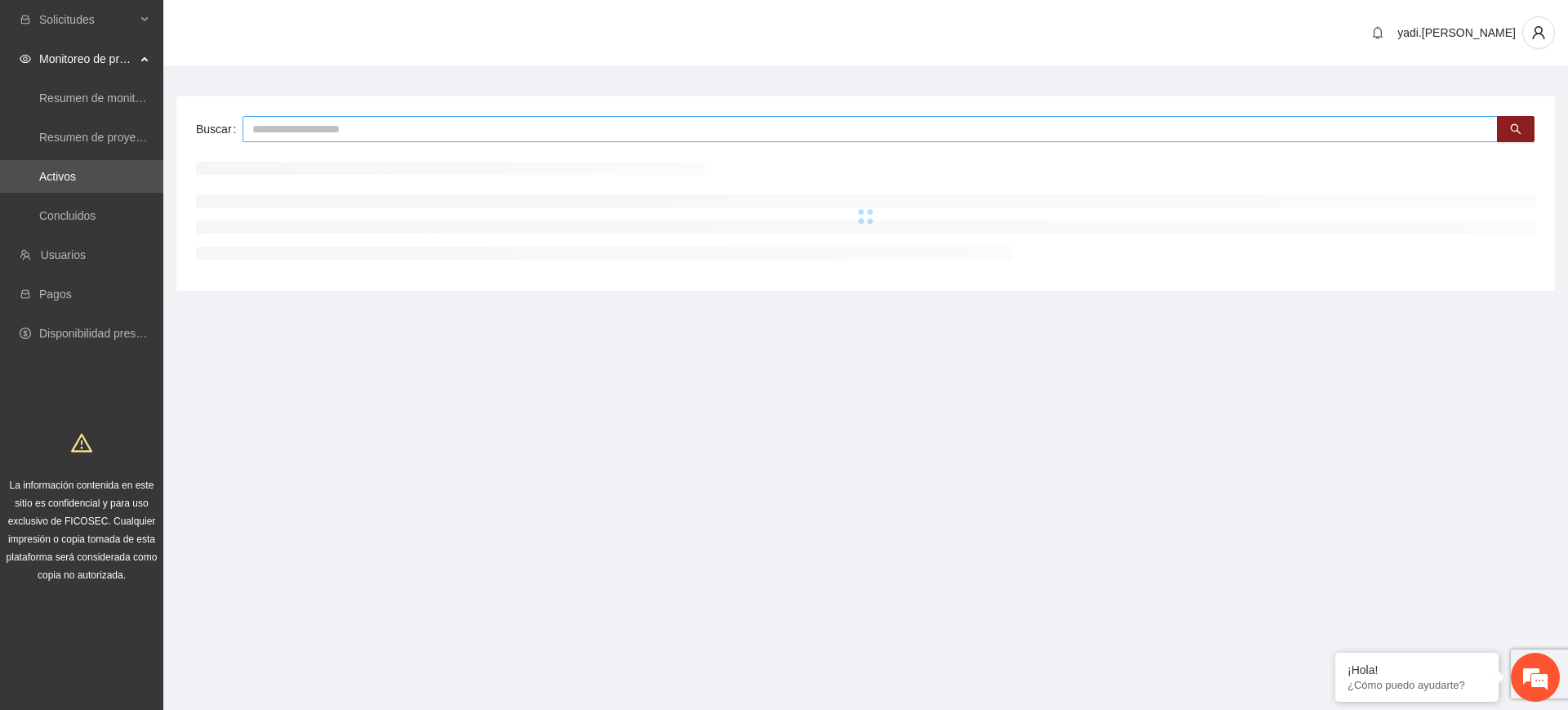
click at [426, 125] on input "text" at bounding box center [870, 128] width 1255 height 26
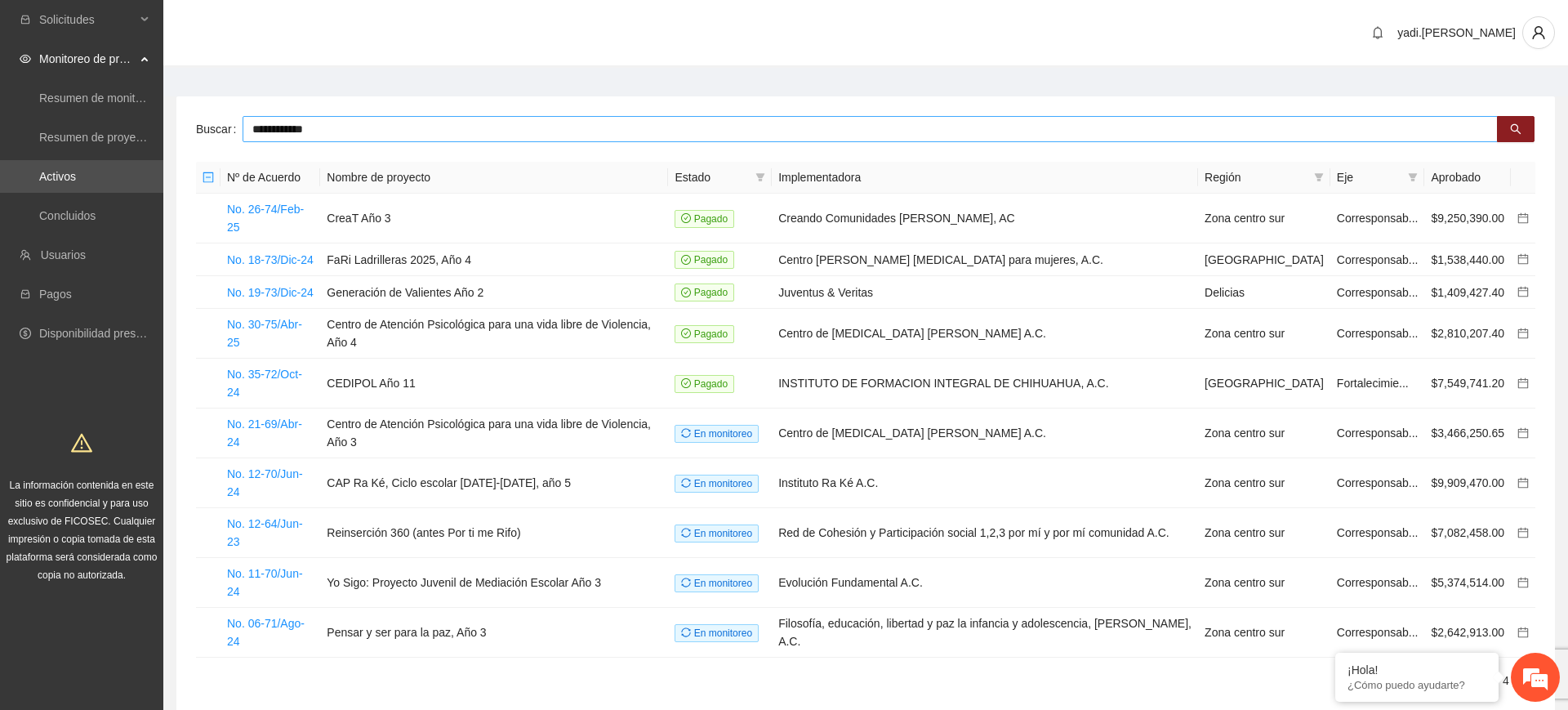
type input "**********"
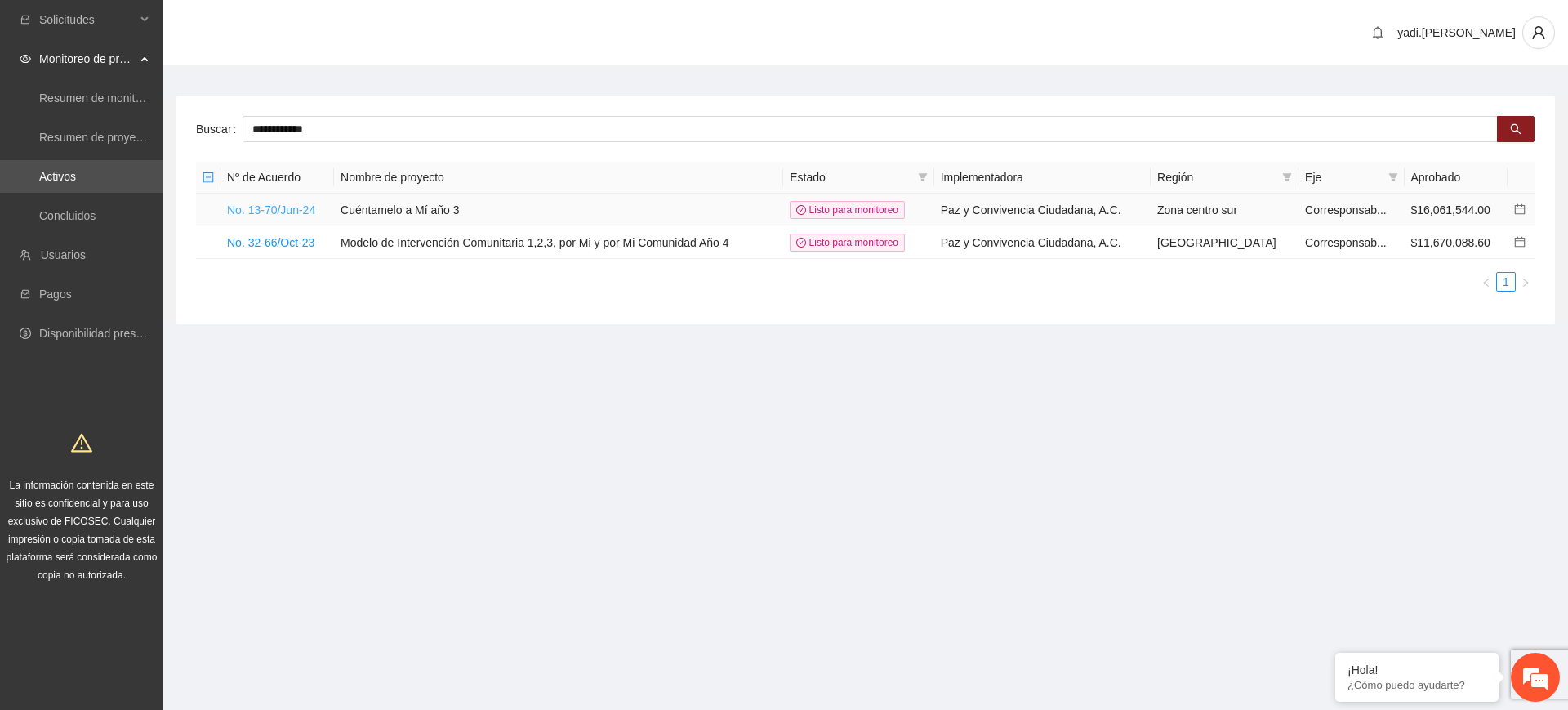
click at [293, 207] on link "No. 13-70/Jun-24" at bounding box center [270, 209] width 89 height 13
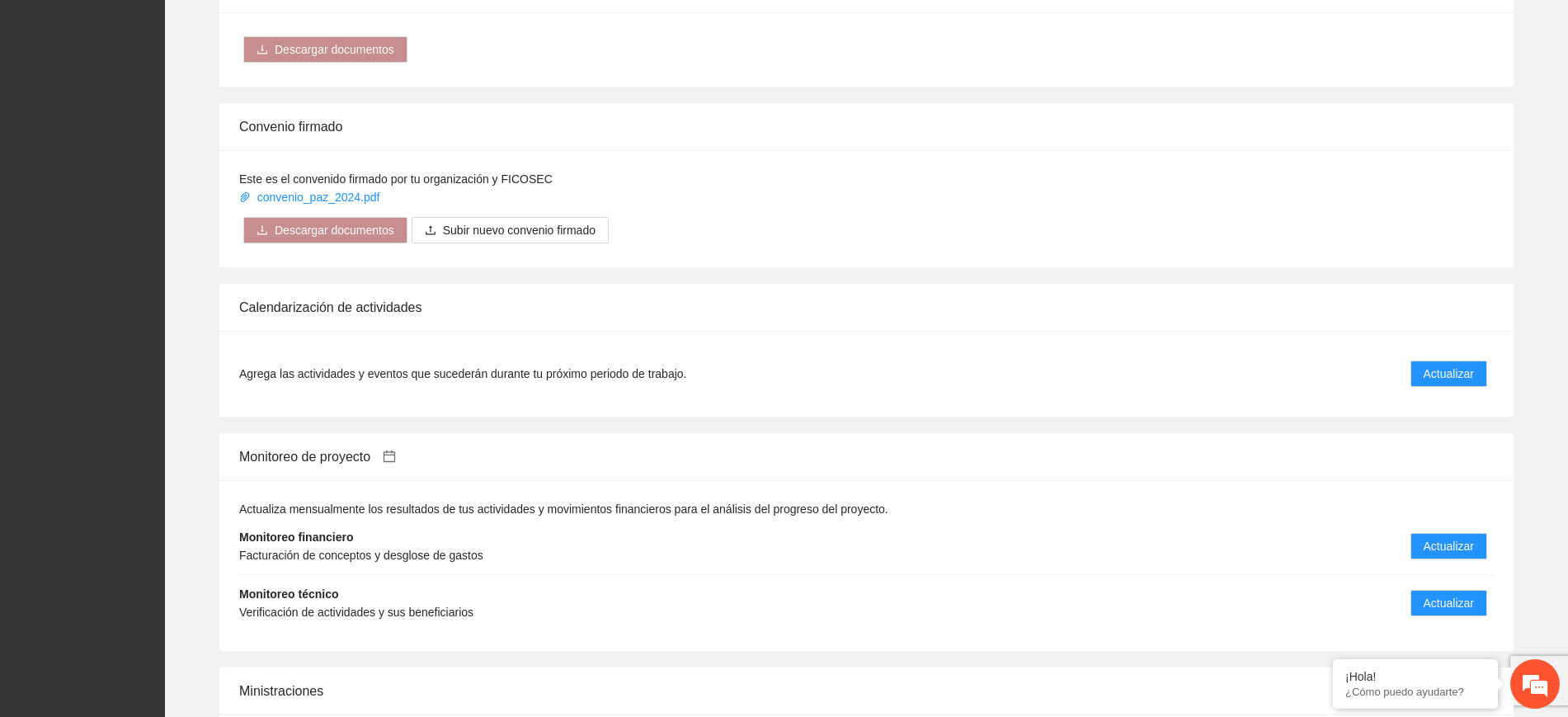
scroll to position [1349, 0]
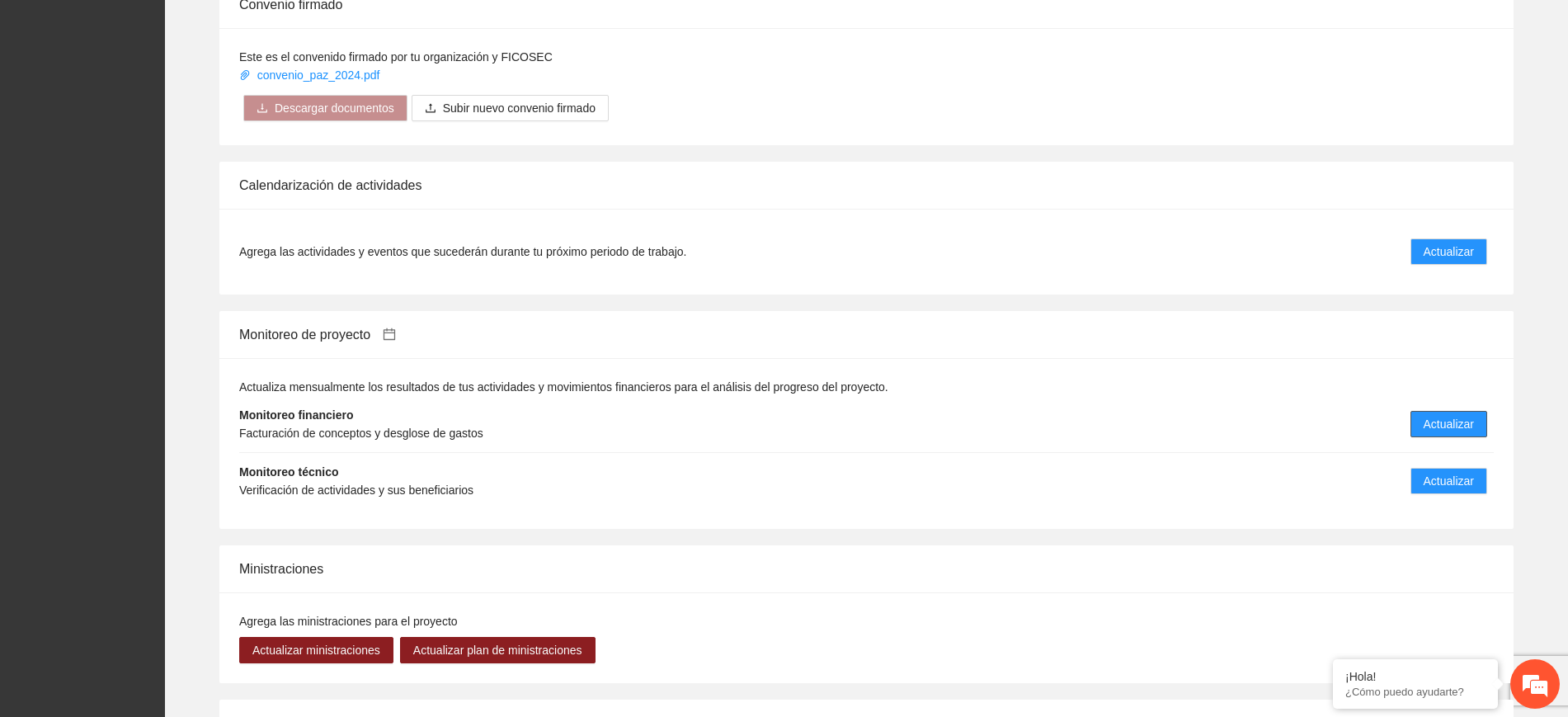
click at [1461, 414] on span "Actualizar" at bounding box center [1448, 423] width 50 height 18
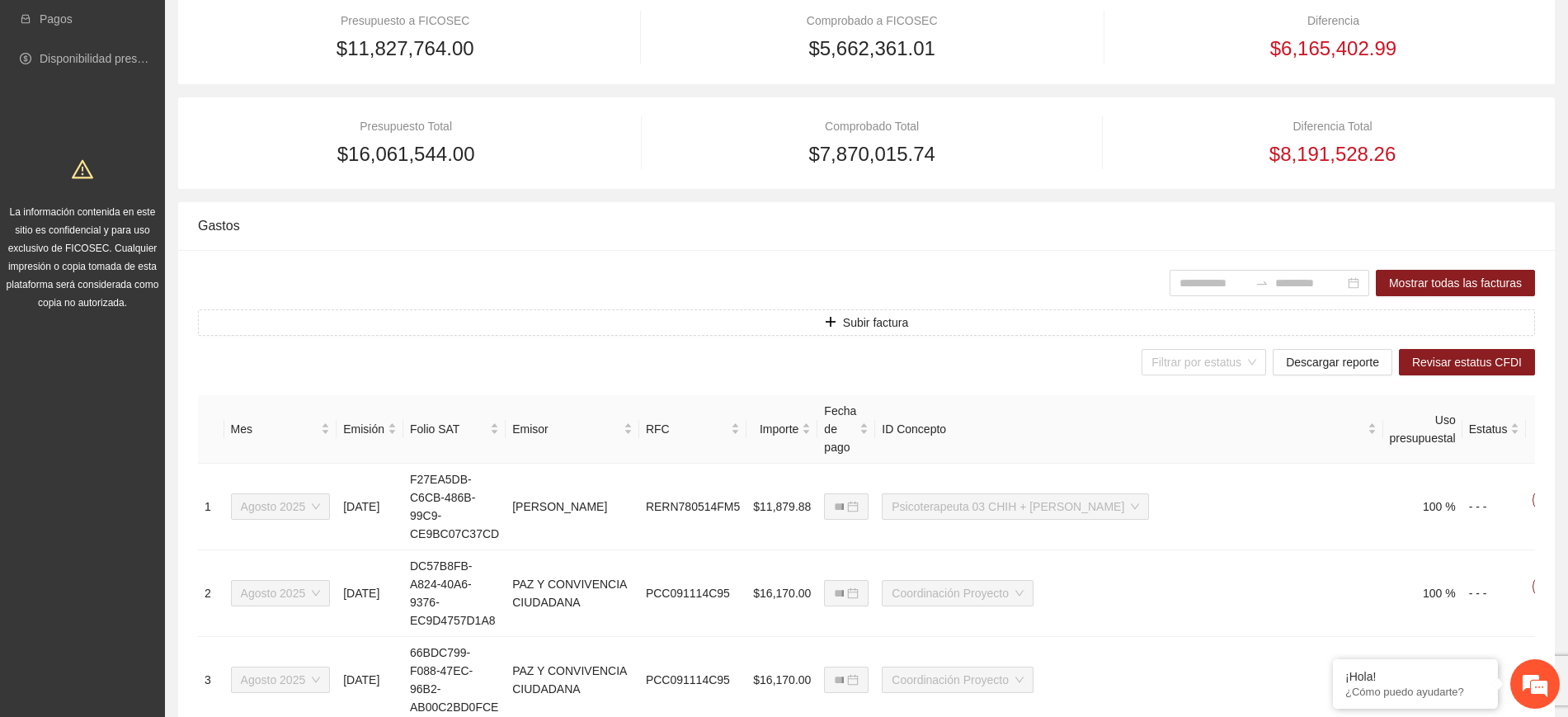
scroll to position [516, 0]
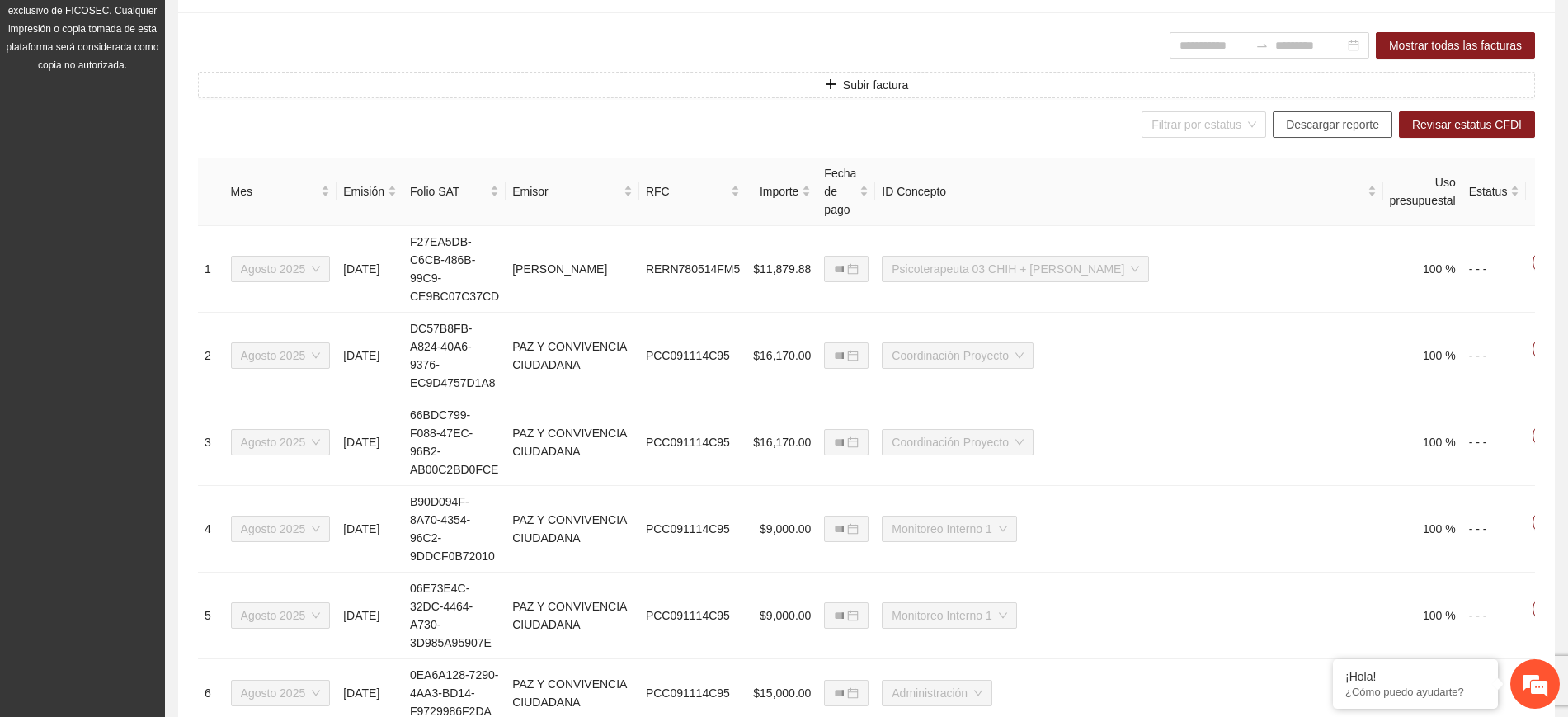
click at [1349, 123] on span "Descargar reporte" at bounding box center [1332, 125] width 93 height 18
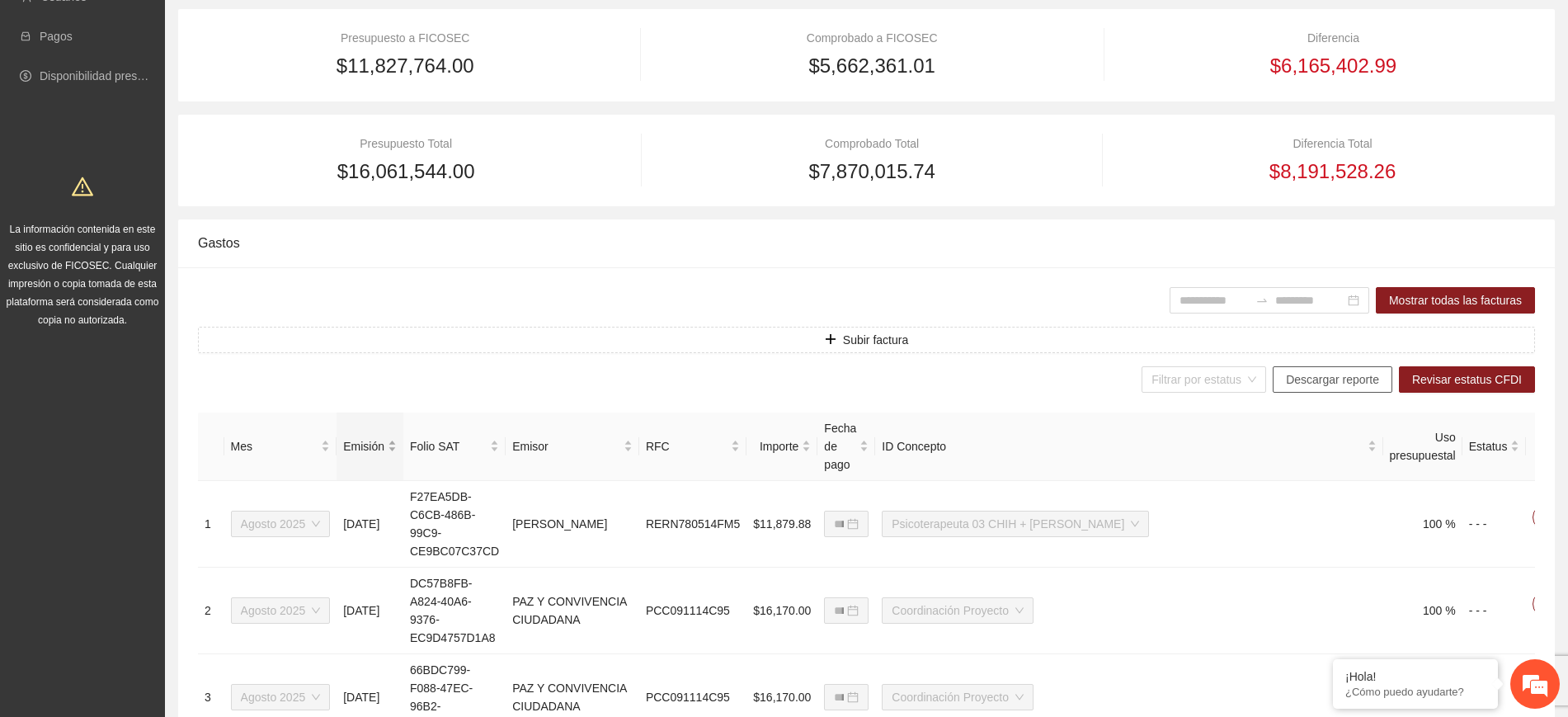
scroll to position [0, 0]
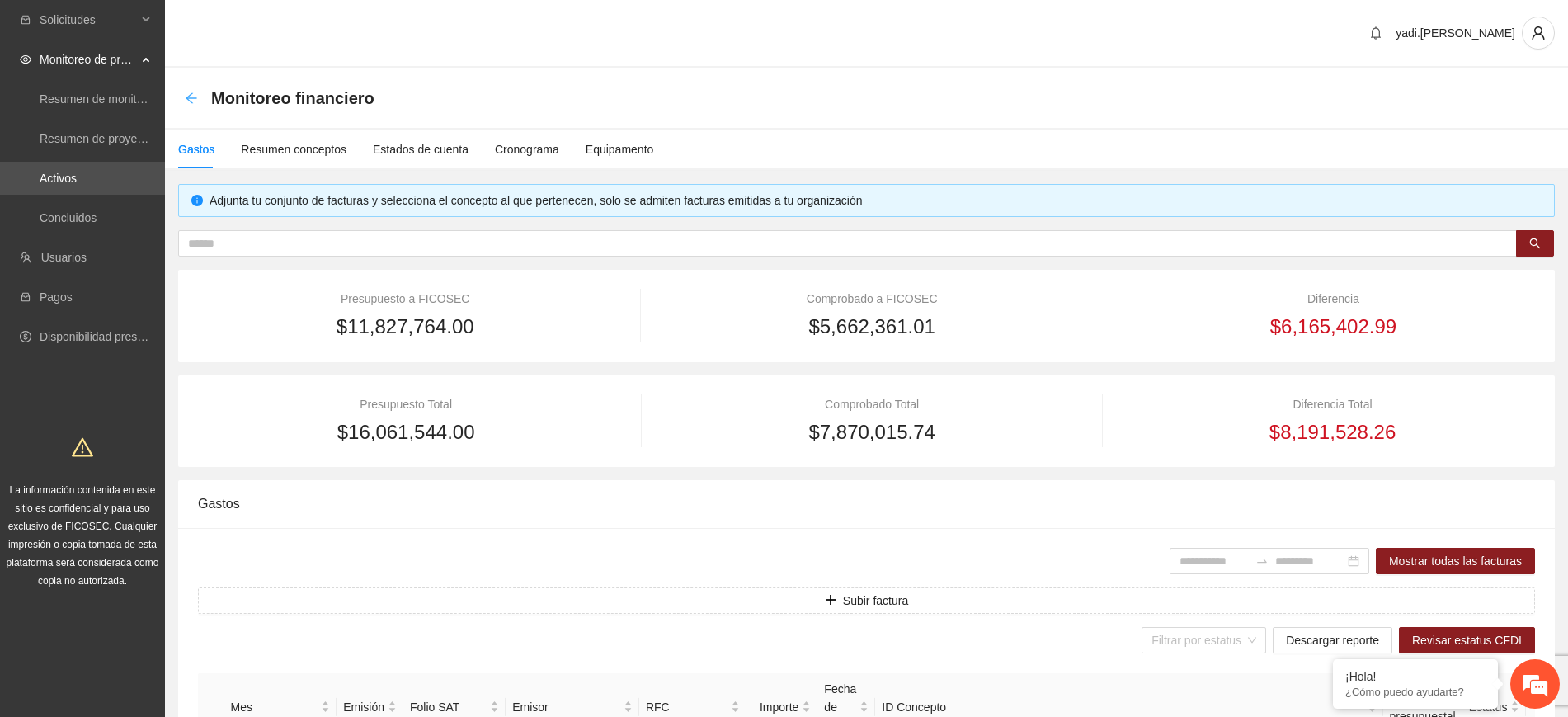
click at [193, 101] on icon "arrow-left" at bounding box center [191, 97] width 13 height 13
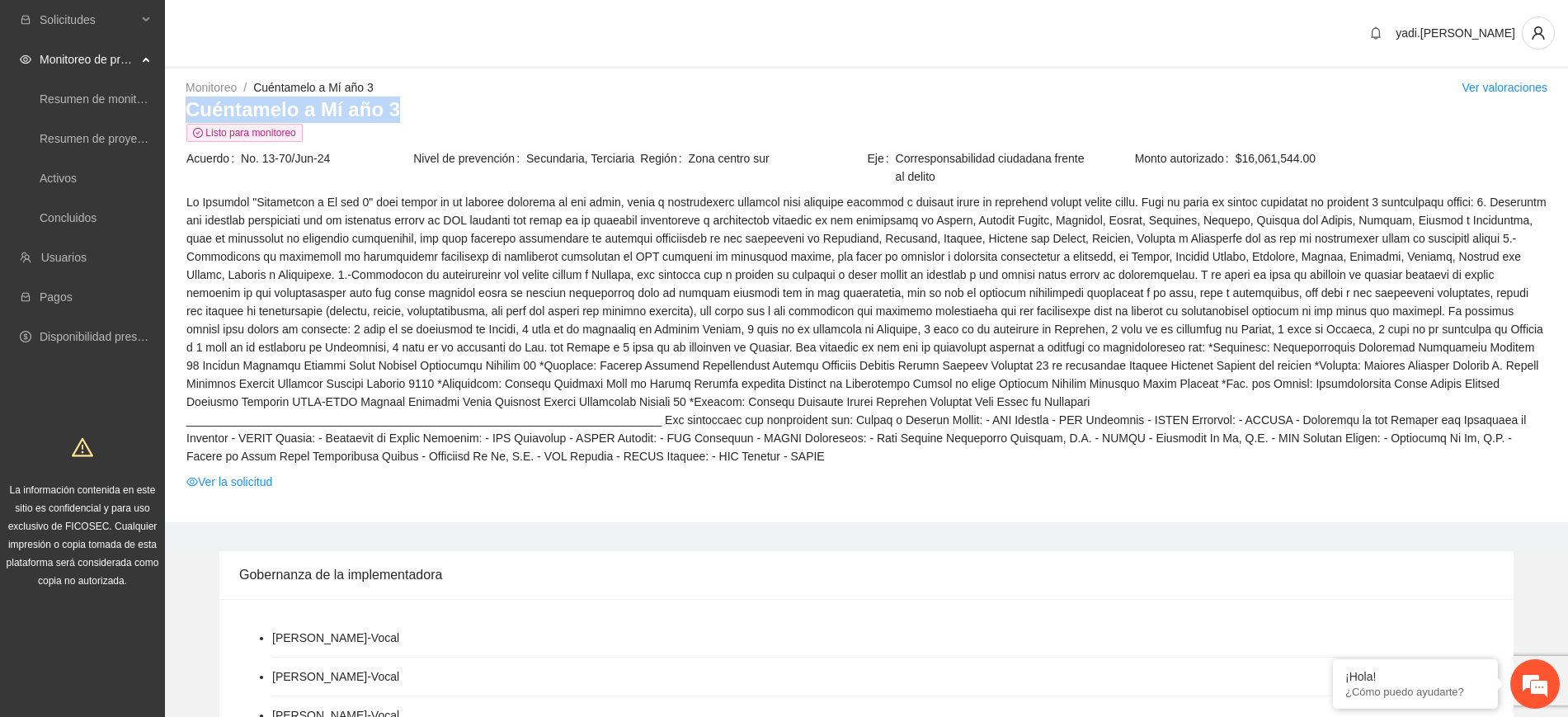
drag, startPoint x: 393, startPoint y: 111, endPoint x: 190, endPoint y: 118, distance: 203.1
click at [190, 118] on h3 "Cuéntamelo a Mí año 3" at bounding box center [867, 109] width 1362 height 27
copy h3 "Cuéntamelo a Mí año 3"
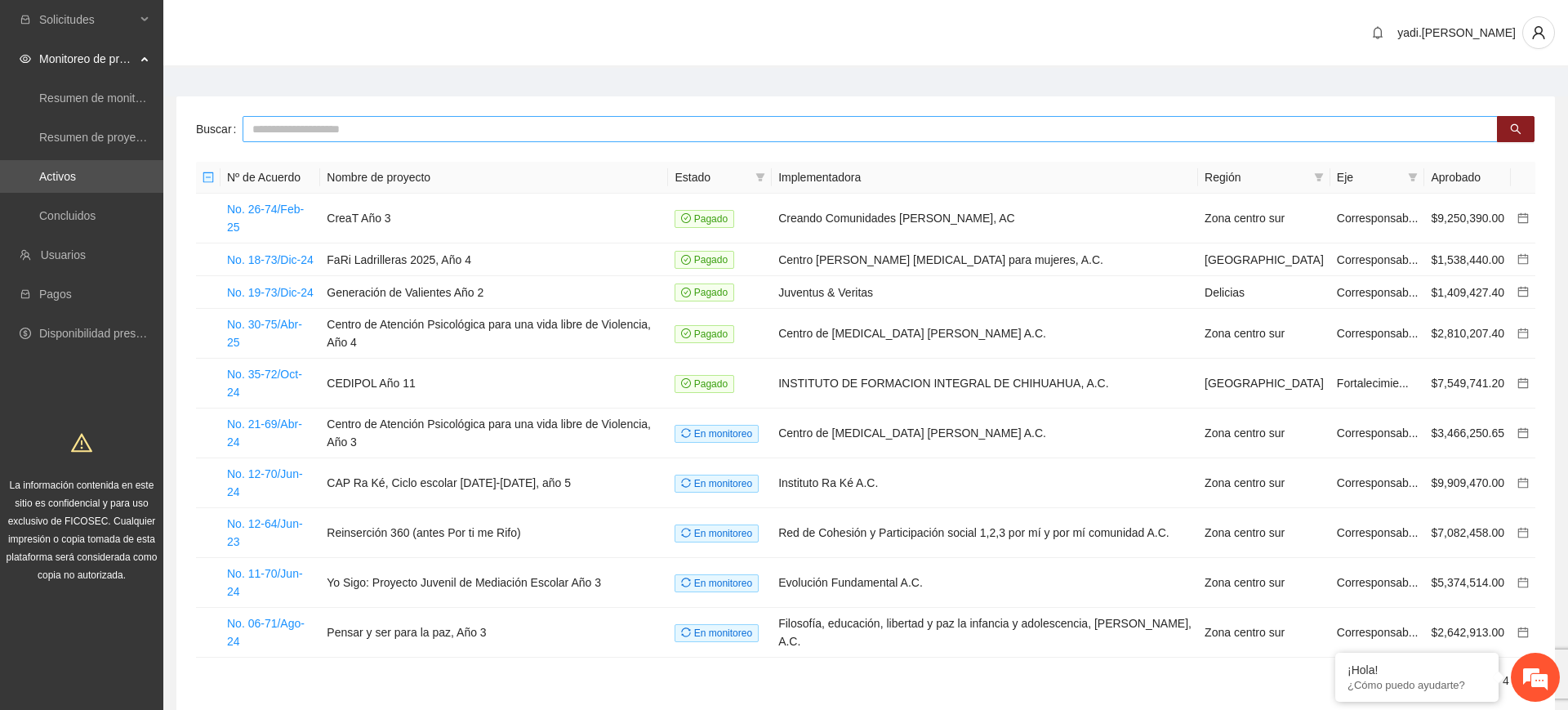
click at [410, 126] on input "text" at bounding box center [870, 128] width 1255 height 26
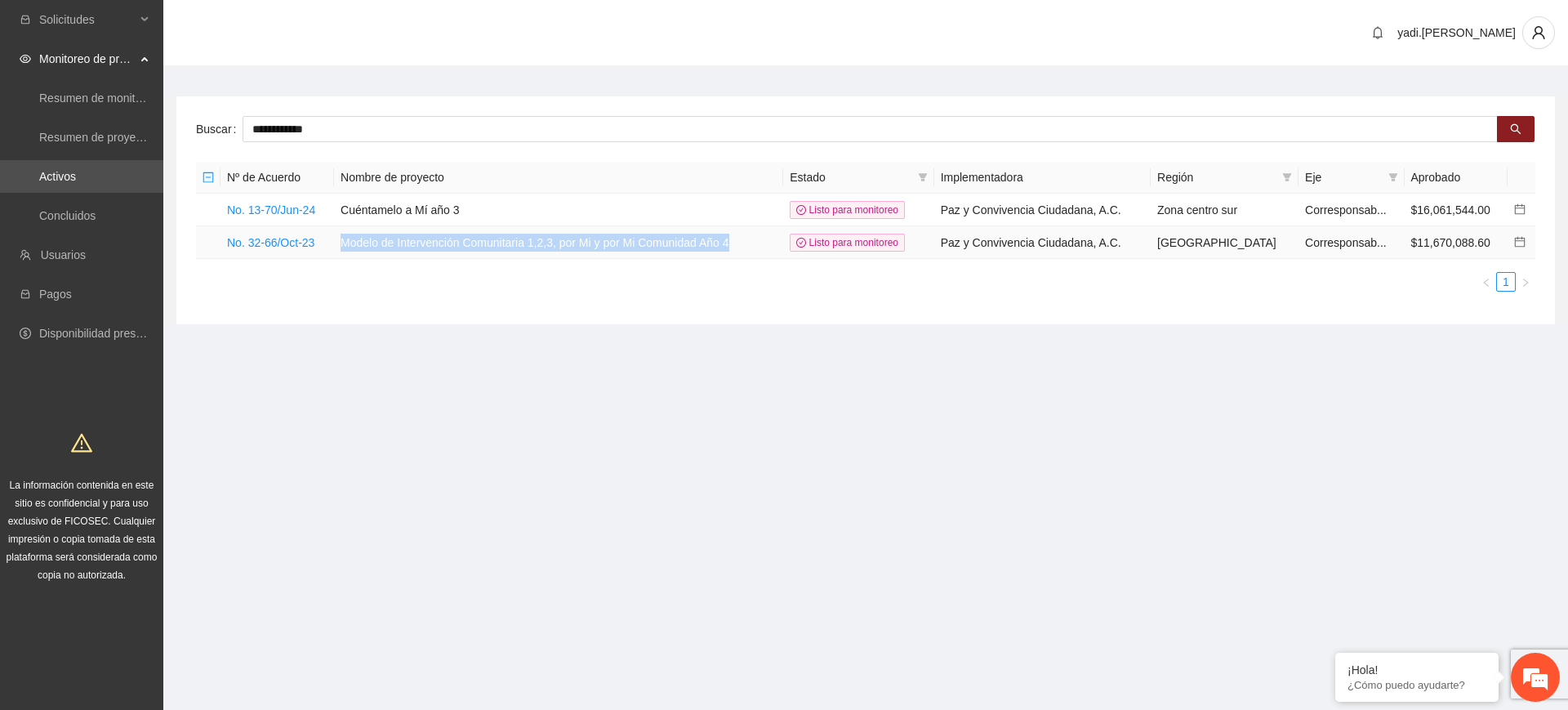
drag, startPoint x: 740, startPoint y: 241, endPoint x: 338, endPoint y: 252, distance: 402.2
click at [338, 252] on tr "No. 32-66/Oct-23 Modelo de Intervención Comunitaria 1,2,3, por Mi y por Mi Comu…" at bounding box center [865, 243] width 1339 height 33
copy tr "Modelo de Intervención Comunitaria 1,2,3, por Mi y por Mi Comunidad Año 4"
drag, startPoint x: 337, startPoint y: 134, endPoint x: 0, endPoint y: 77, distance: 341.8
click at [0, 78] on section "**********" at bounding box center [784, 355] width 1568 height 710
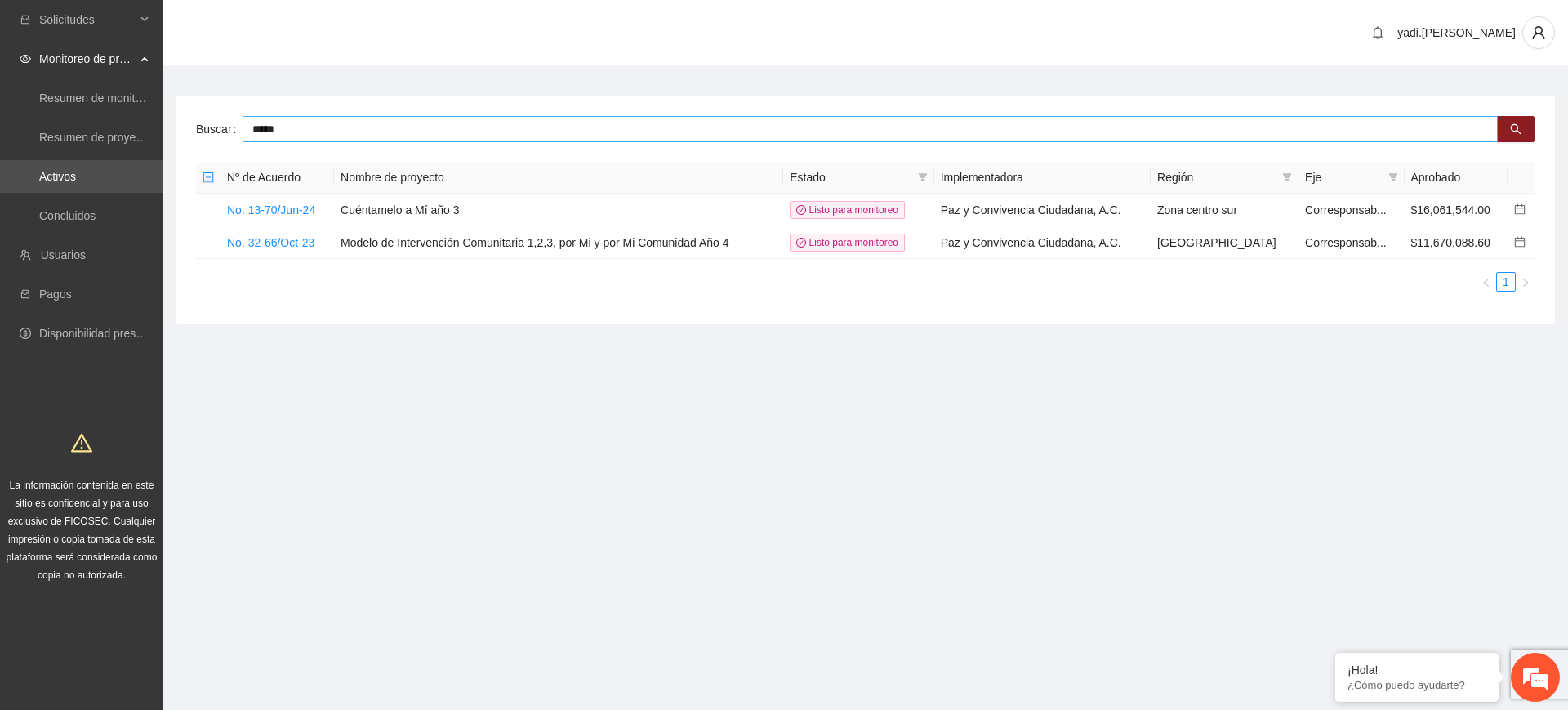
type input "*****"
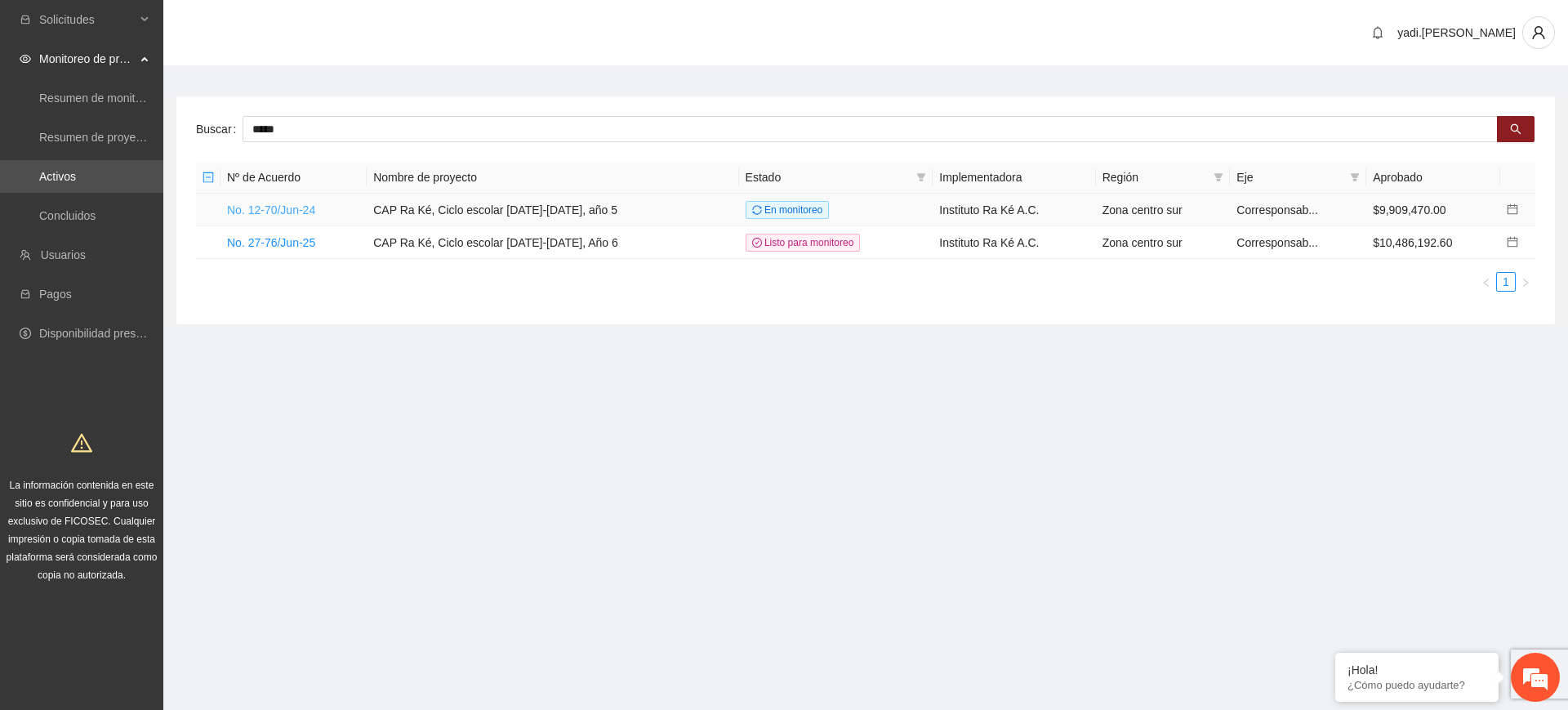
click at [287, 207] on link "No. 12-70/Jun-24" at bounding box center [270, 209] width 89 height 13
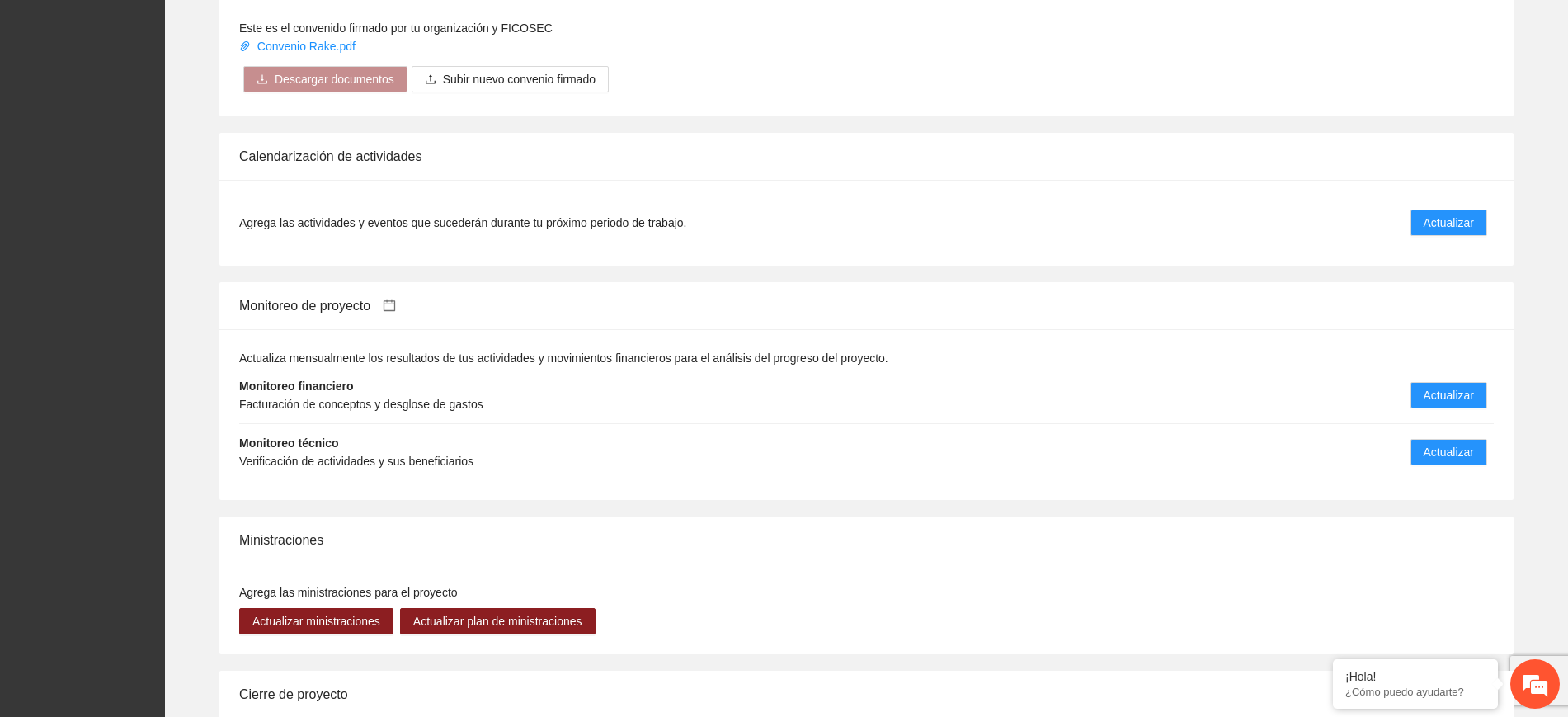
scroll to position [1443, 0]
click at [1438, 390] on span "Actualizar" at bounding box center [1448, 394] width 50 height 18
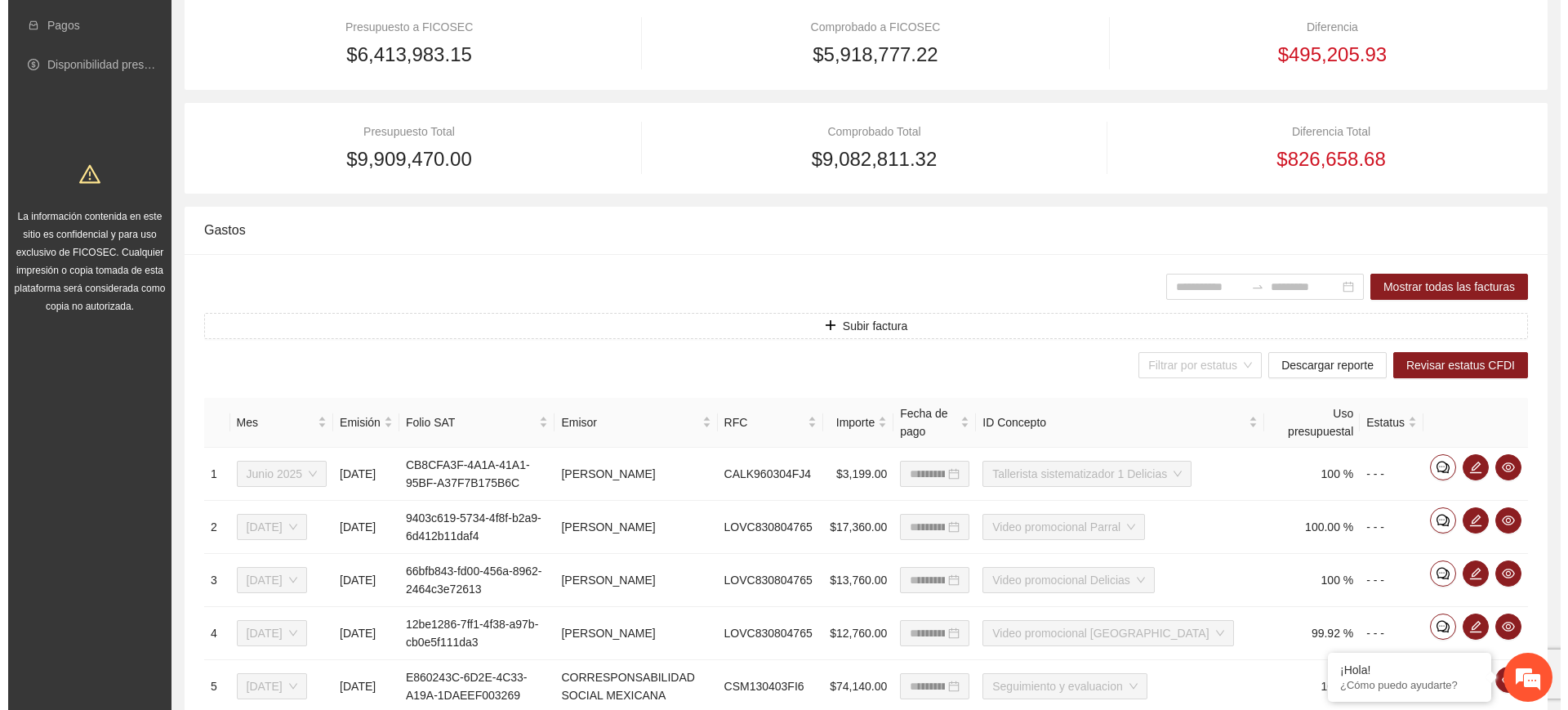
scroll to position [253, 0]
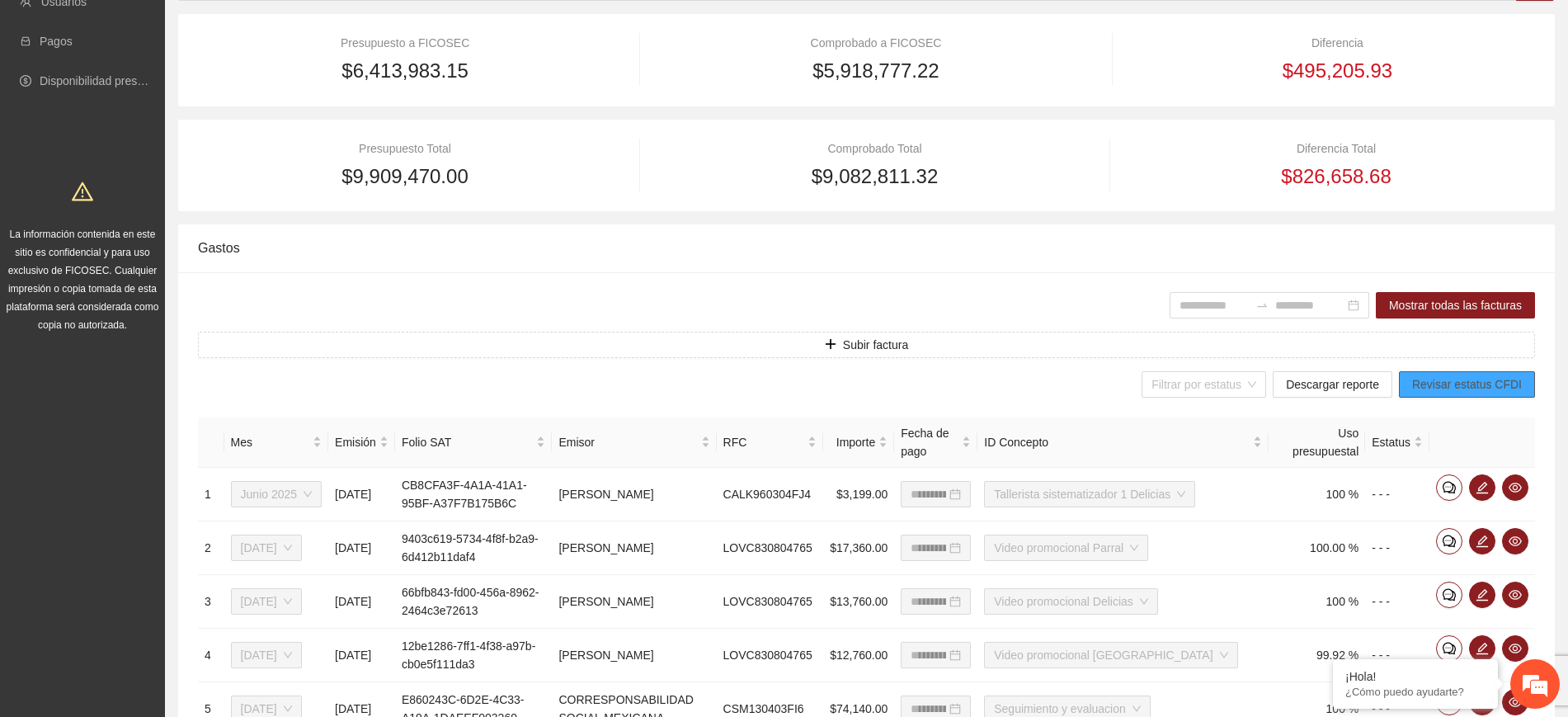
click at [1487, 386] on span "Revisar estatus CFDI" at bounding box center [1467, 384] width 110 height 18
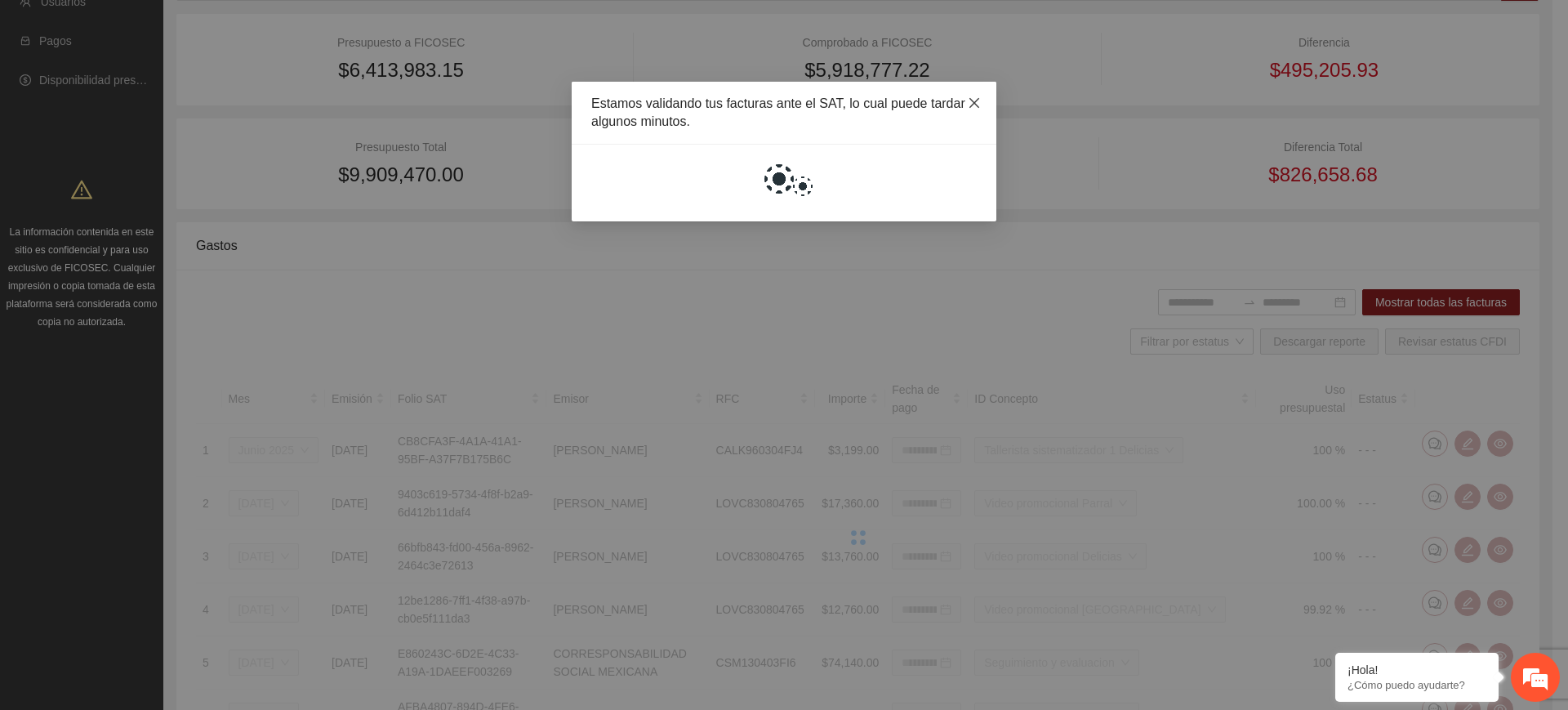
click at [974, 100] on icon "close" at bounding box center [974, 102] width 13 height 13
